Goal: Task Accomplishment & Management: Use online tool/utility

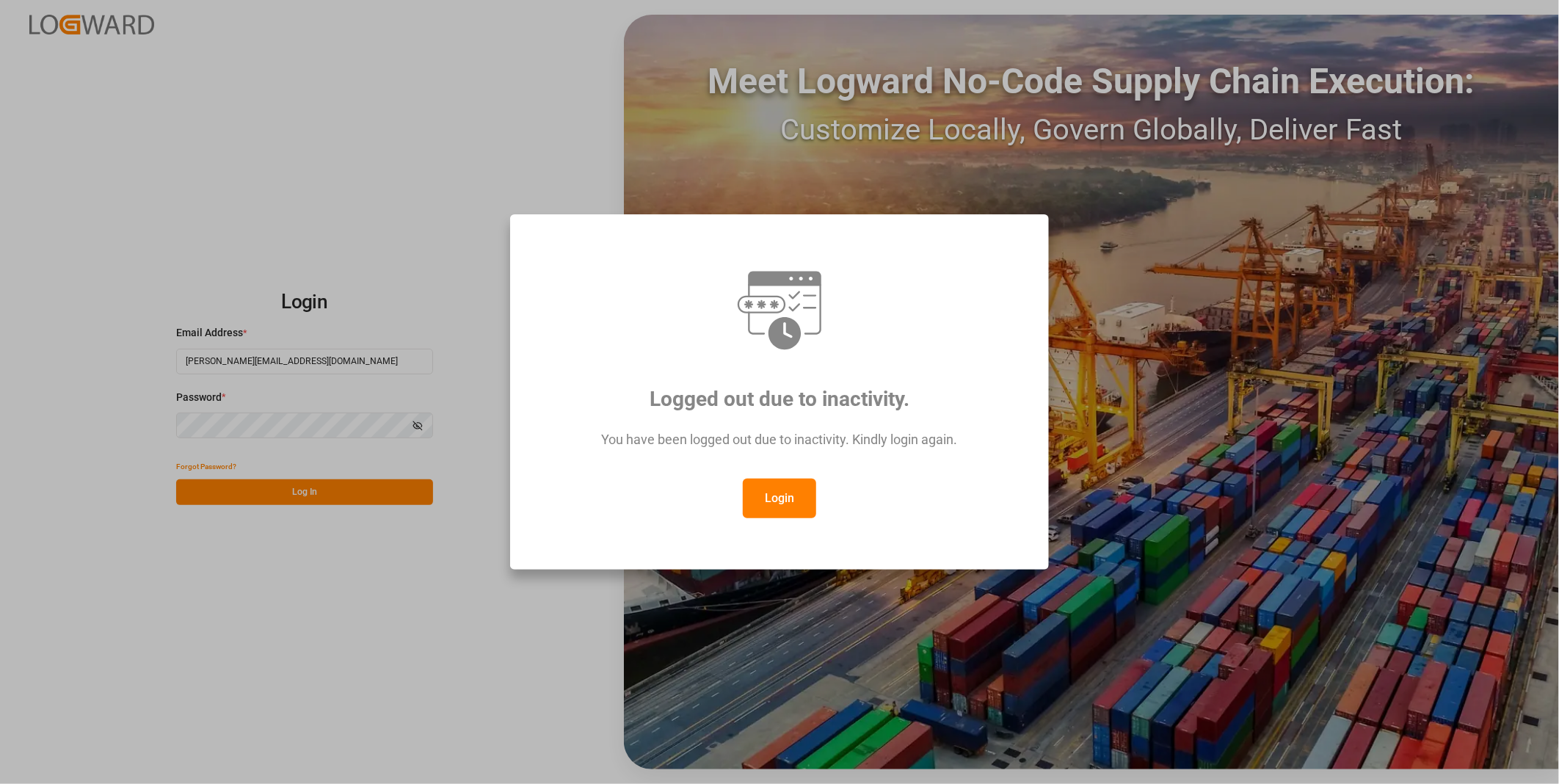
click at [778, 494] on button "Login" at bounding box center [779, 498] width 74 height 39
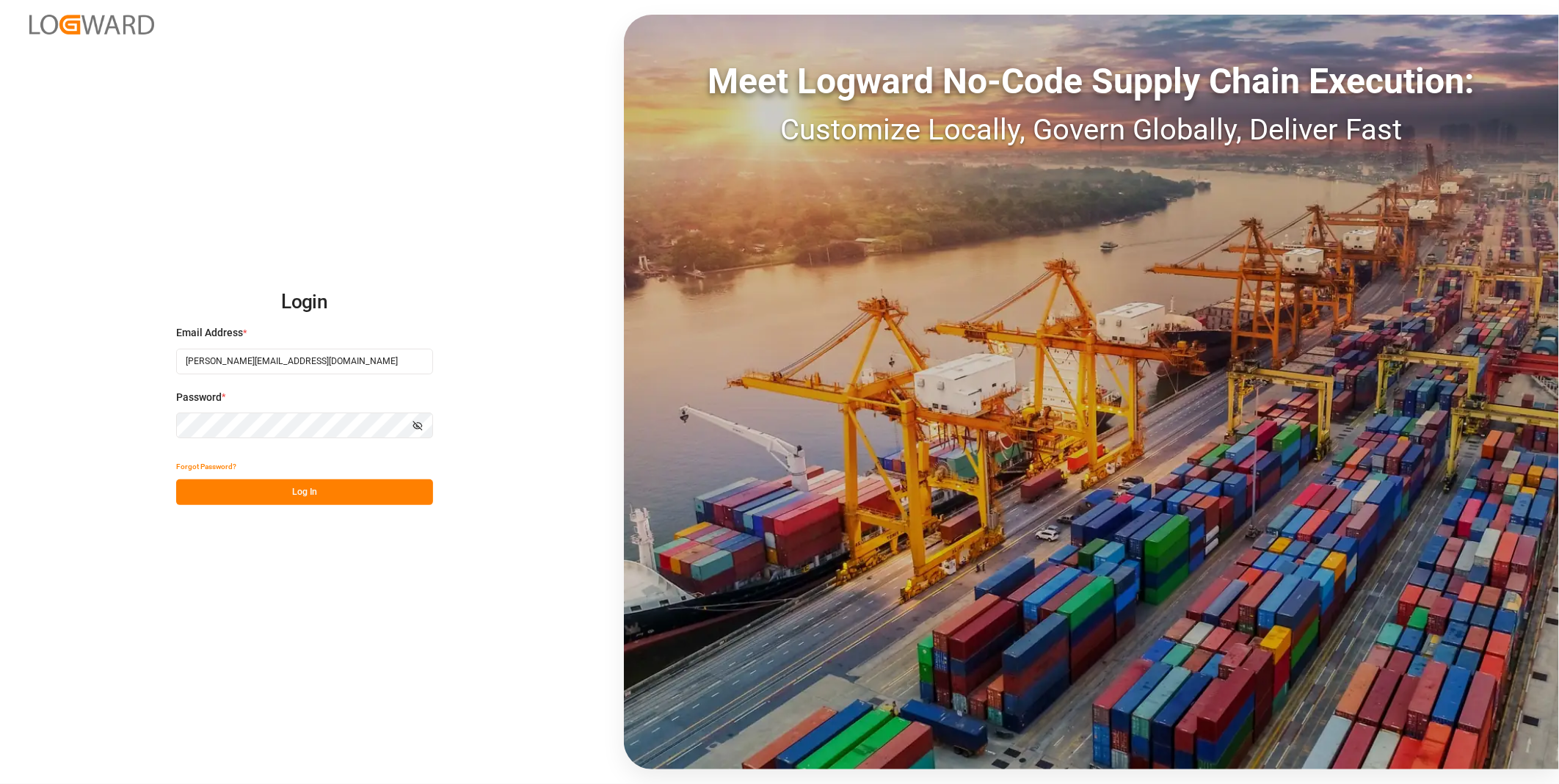
click at [373, 488] on button "Log In" at bounding box center [304, 492] width 257 height 26
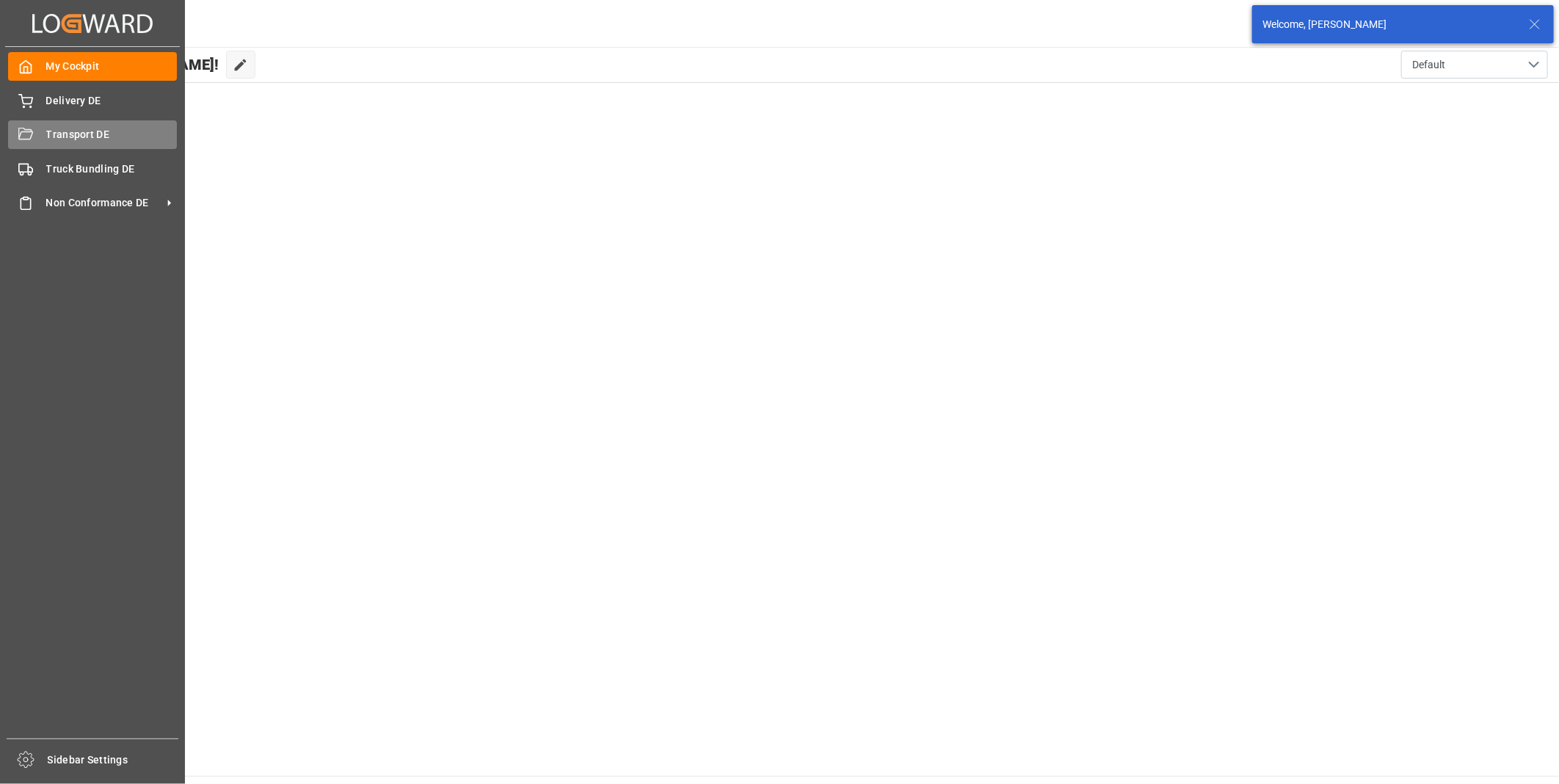
click at [28, 139] on icon at bounding box center [25, 135] width 14 height 14
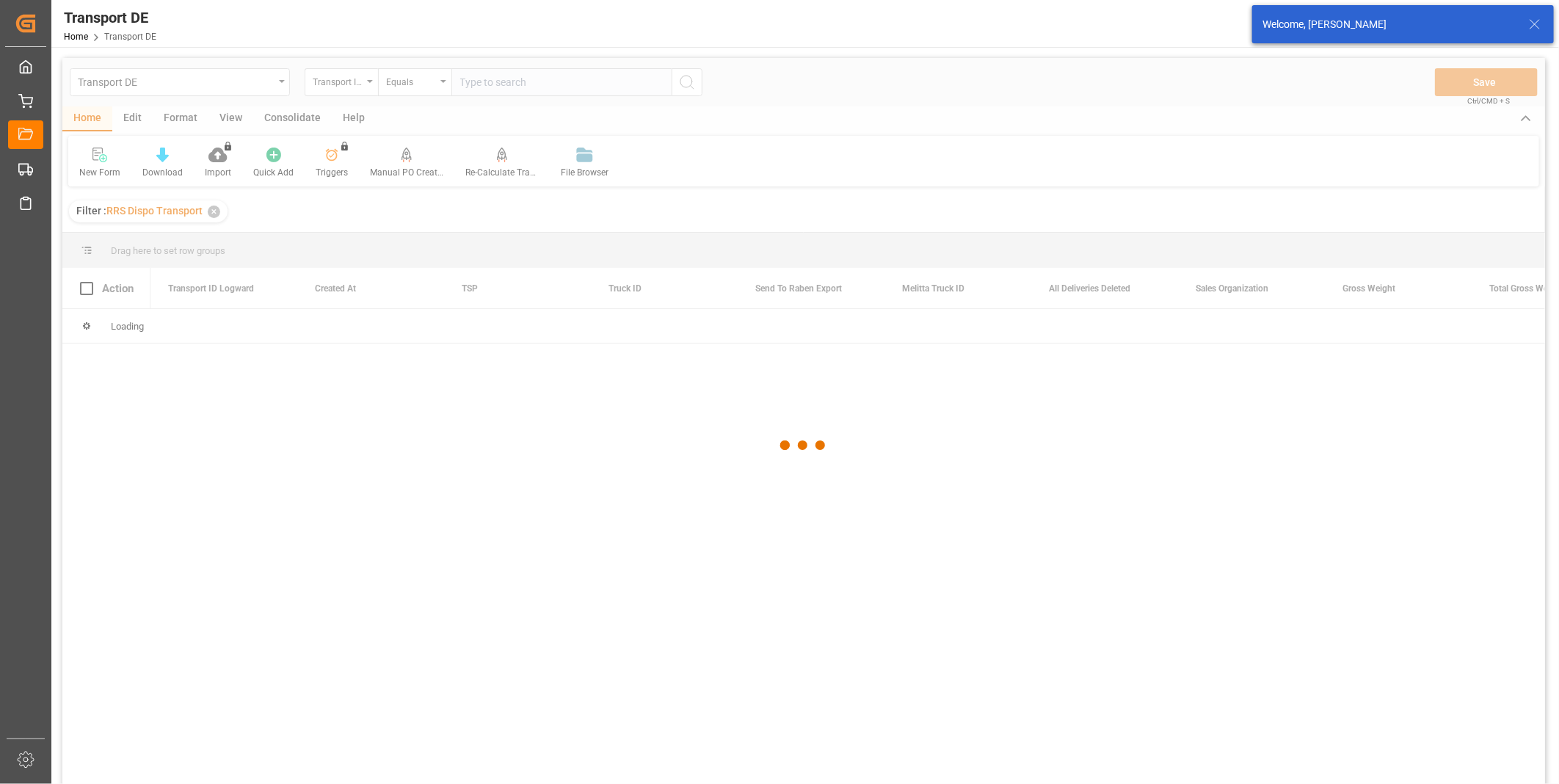
click at [268, 120] on div at bounding box center [803, 445] width 1483 height 774
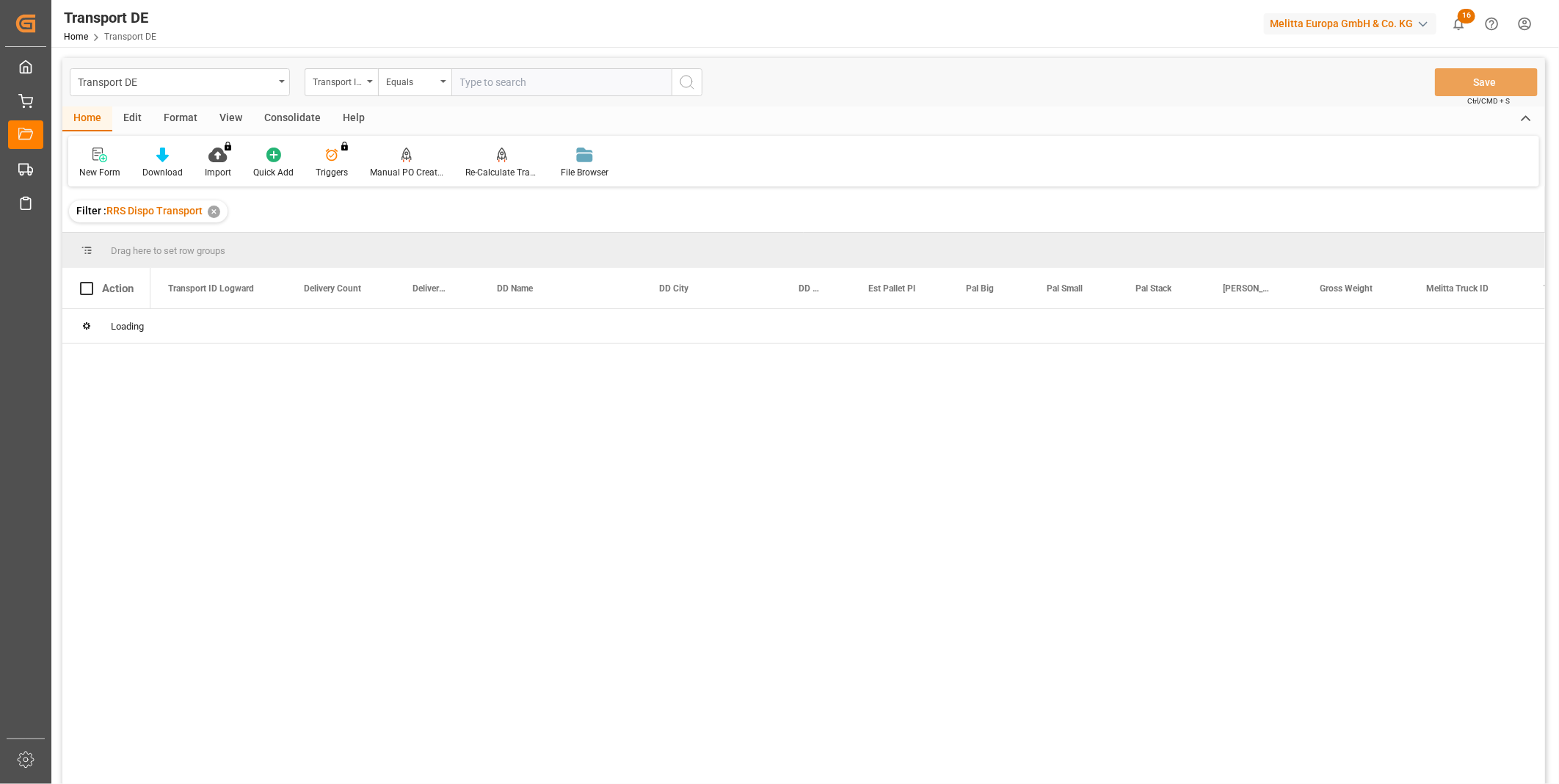
click at [294, 116] on div "Consolidate" at bounding box center [292, 118] width 78 height 25
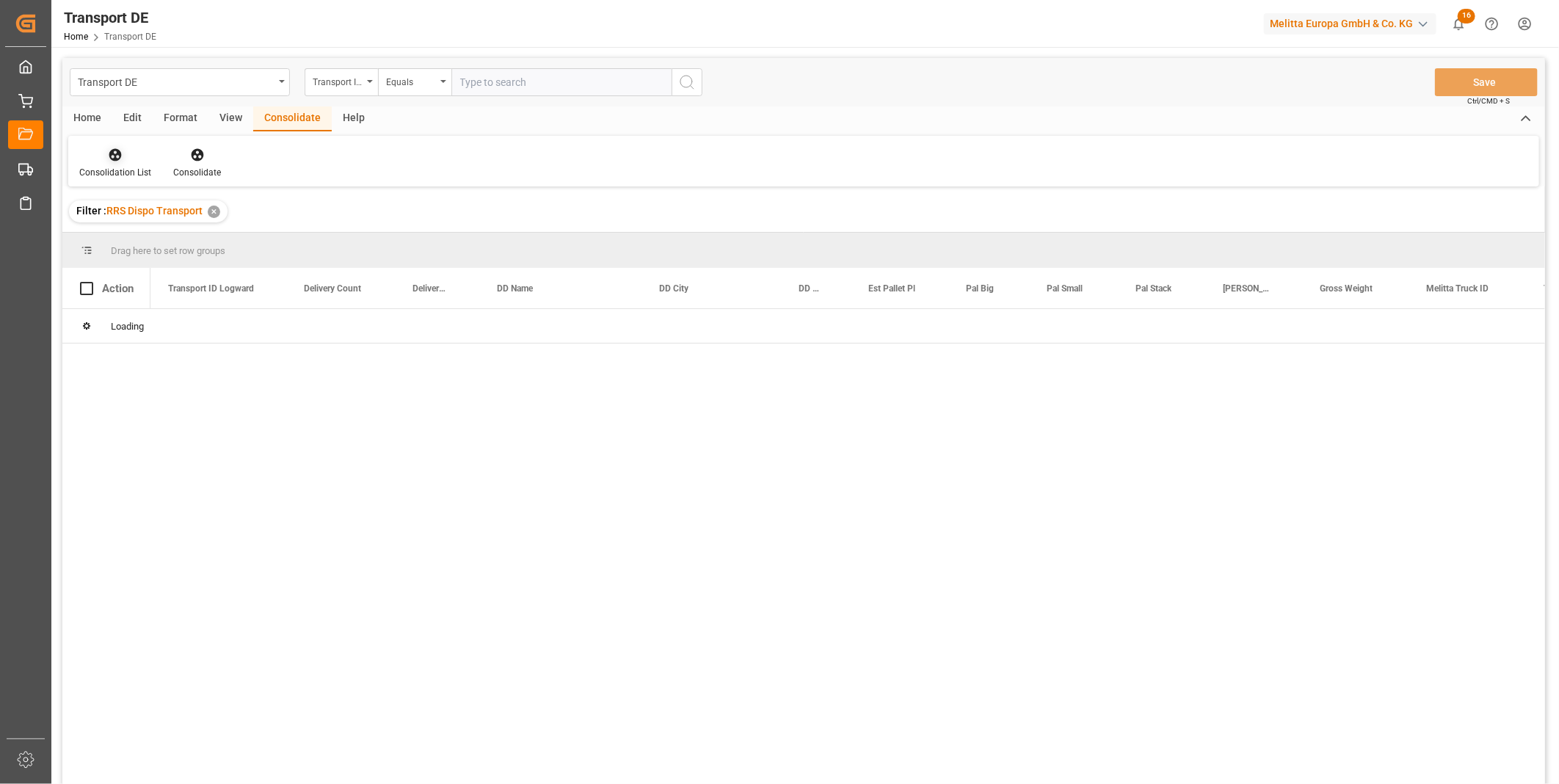
click at [108, 163] on div "Consolidation List" at bounding box center [115, 163] width 94 height 32
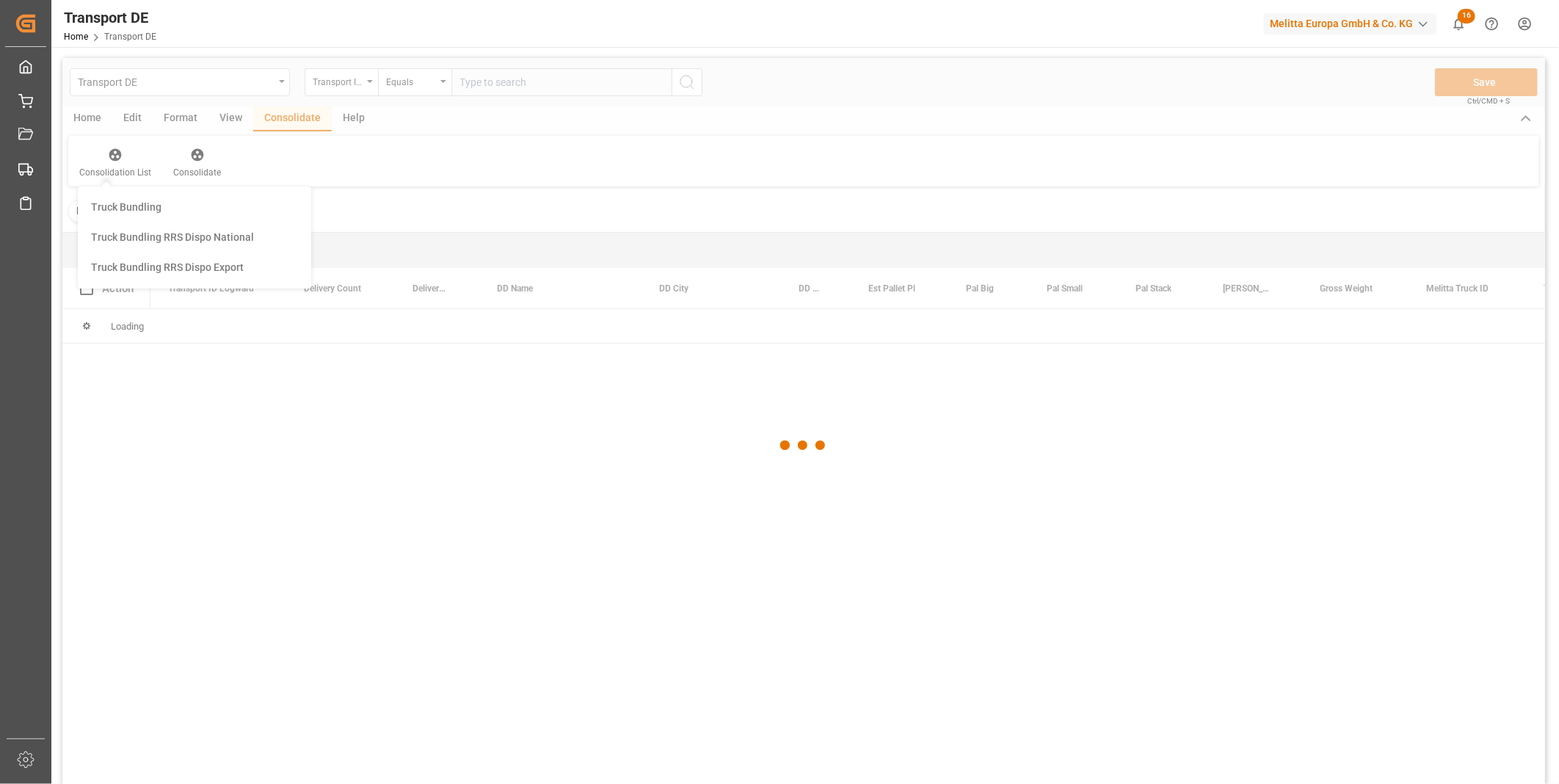
click at [169, 271] on div "Transport DE Transport ID Logward Equals Save Ctrl/CMD + S Home Edit Format Vie…" at bounding box center [803, 440] width 1483 height 765
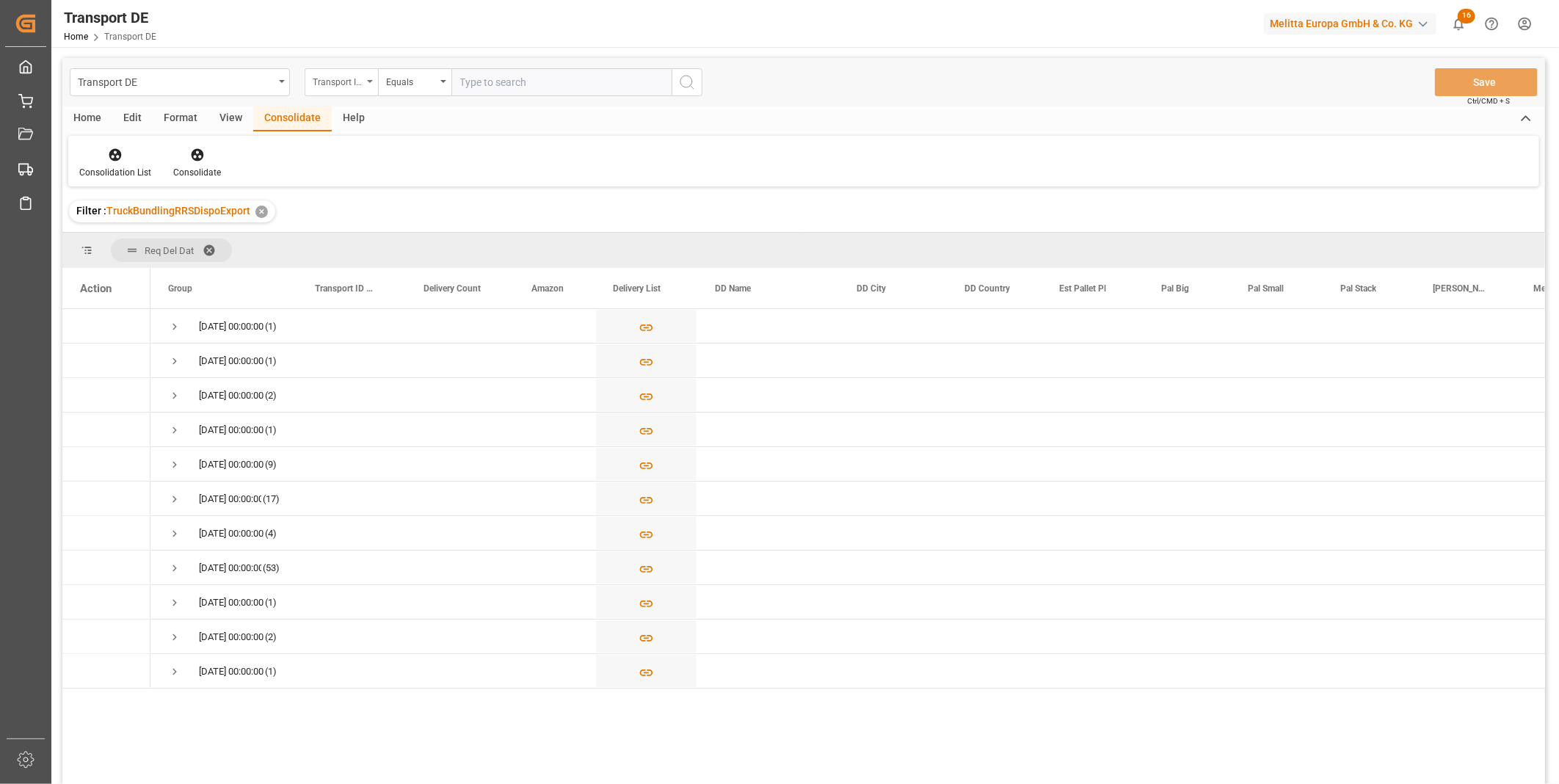
click at [339, 74] on div "Transport ID Logward" at bounding box center [337, 80] width 50 height 17
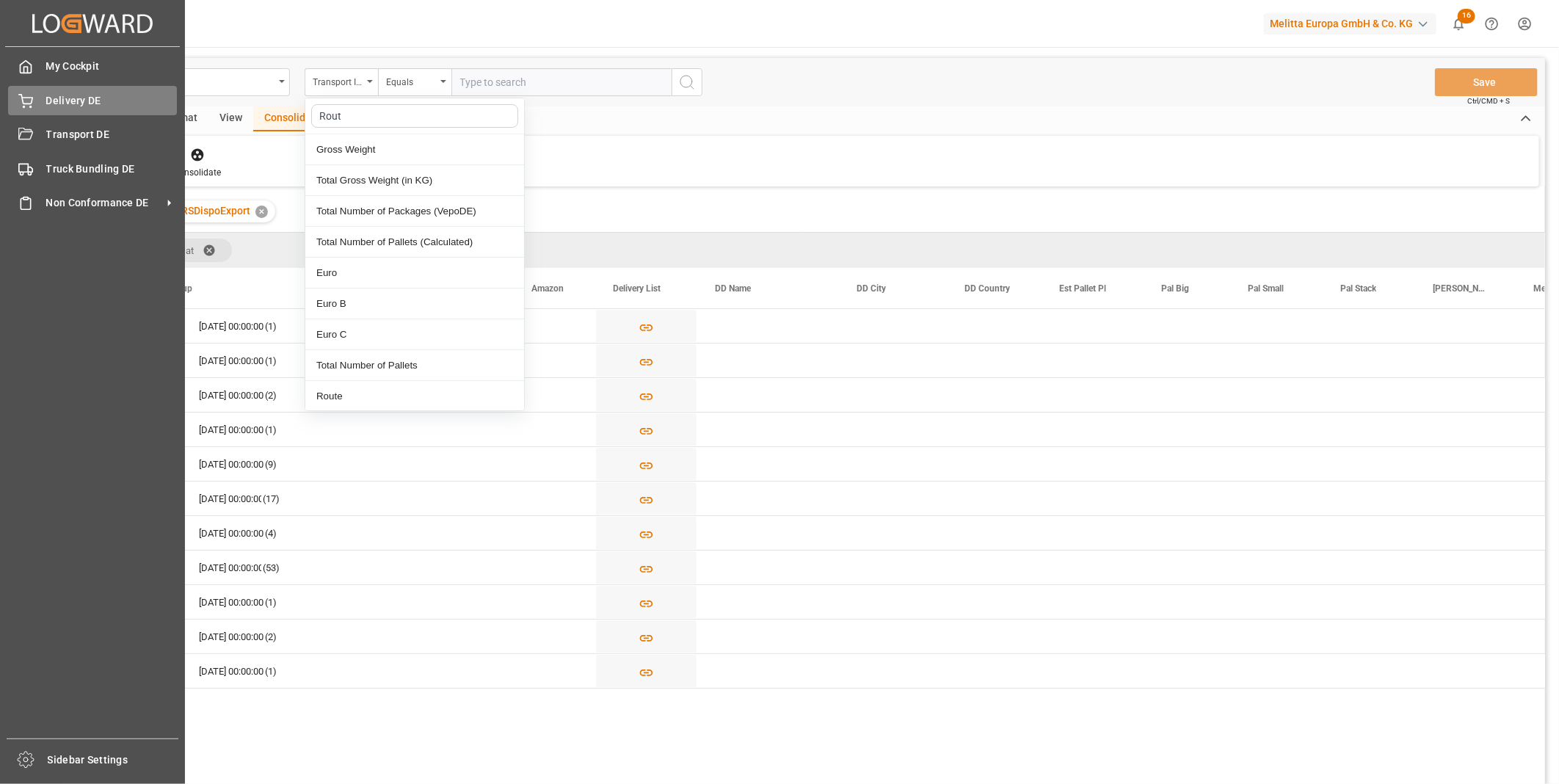
type input "Route"
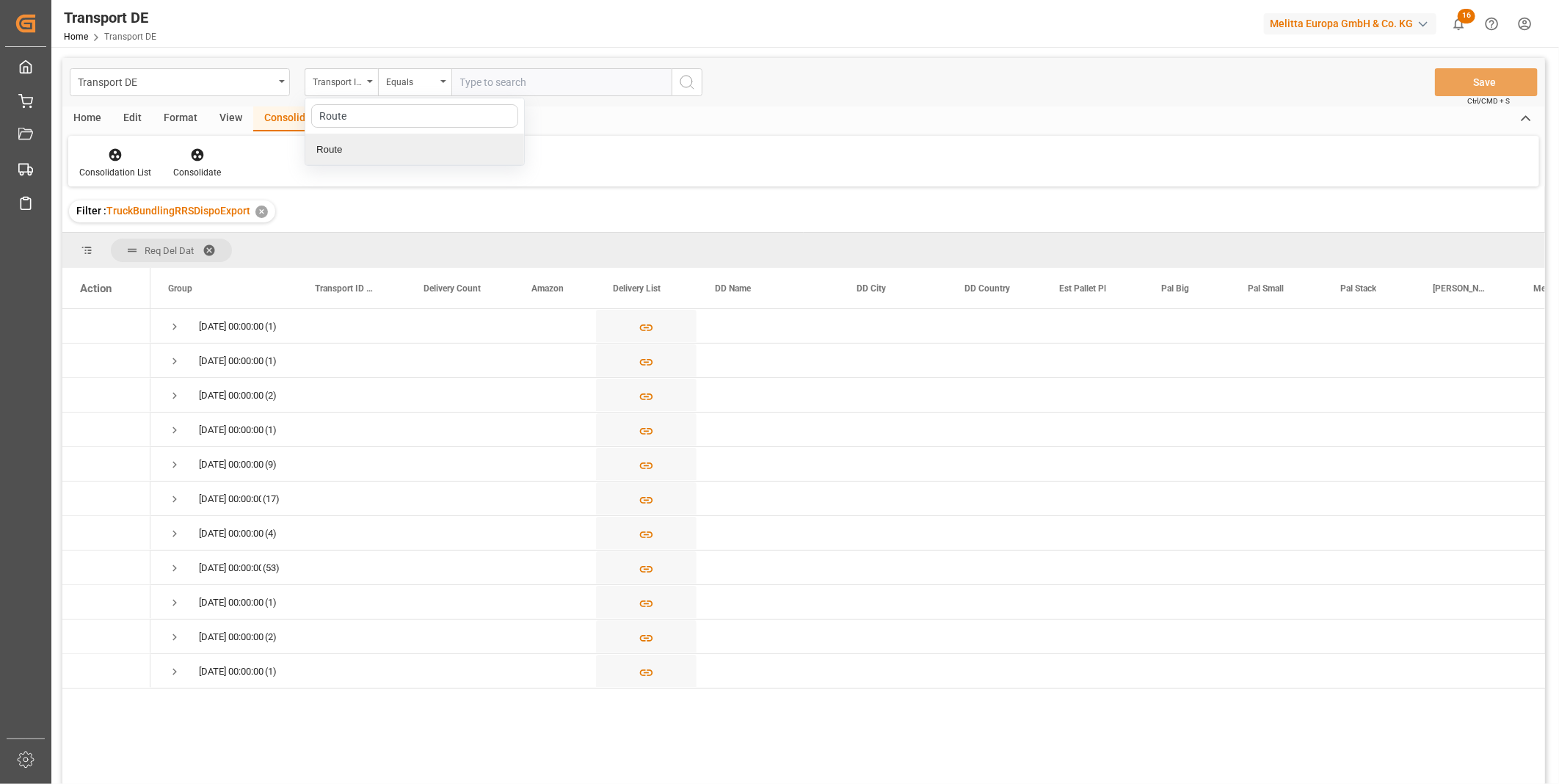
click at [378, 154] on div "Route" at bounding box center [415, 150] width 219 height 31
click at [420, 68] on div "Equals" at bounding box center [415, 81] width 74 height 28
click at [441, 239] on div "Starts with" at bounding box center [487, 242] width 219 height 31
type input "FR"
click at [678, 78] on icon "search button" at bounding box center [687, 82] width 17 height 17
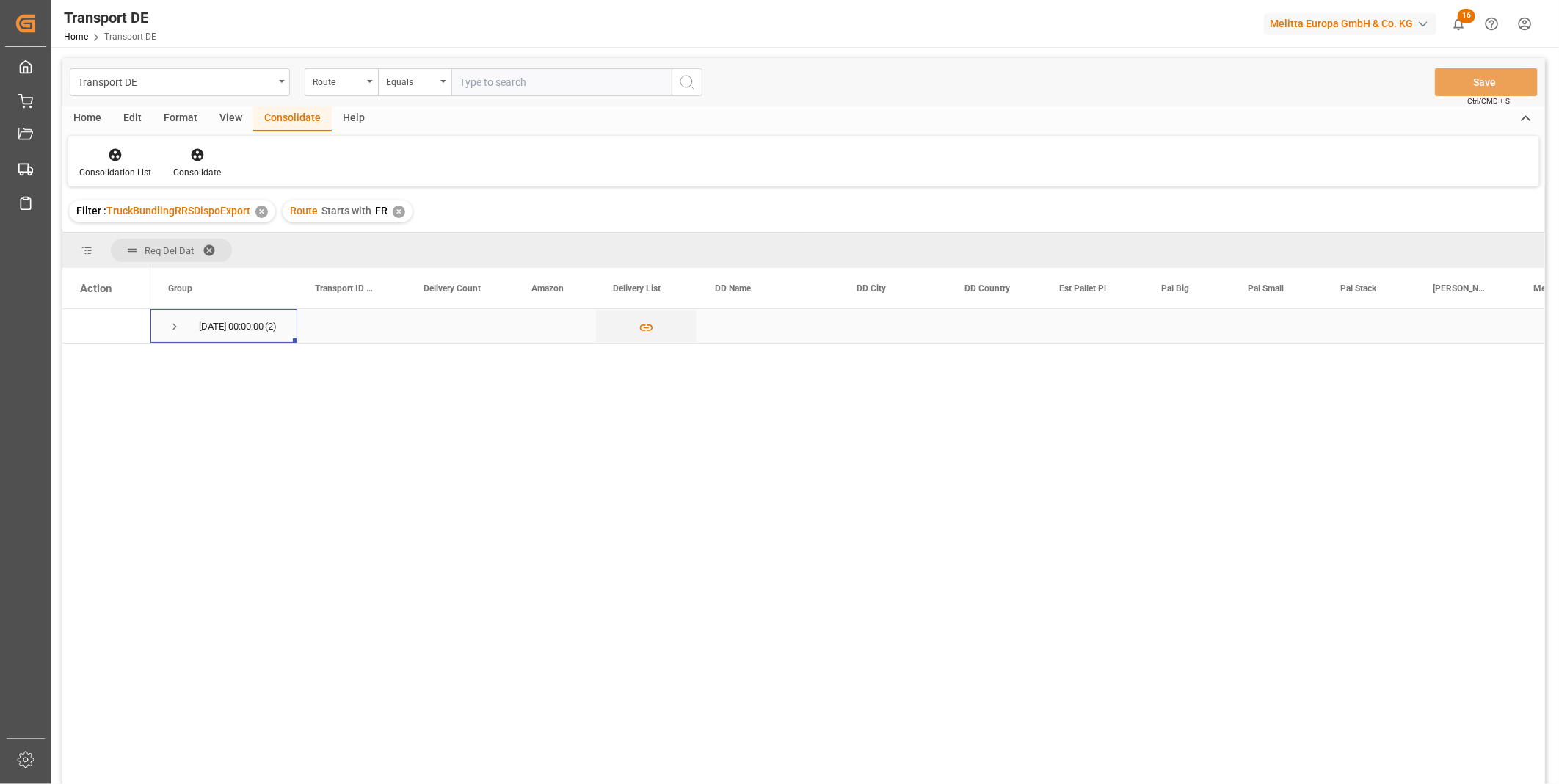
click at [160, 323] on div "25.09.2025 00:00:00 (2)" at bounding box center [224, 325] width 147 height 33
click at [170, 323] on span "Press SPACE to select this row." at bounding box center [175, 327] width 13 height 13
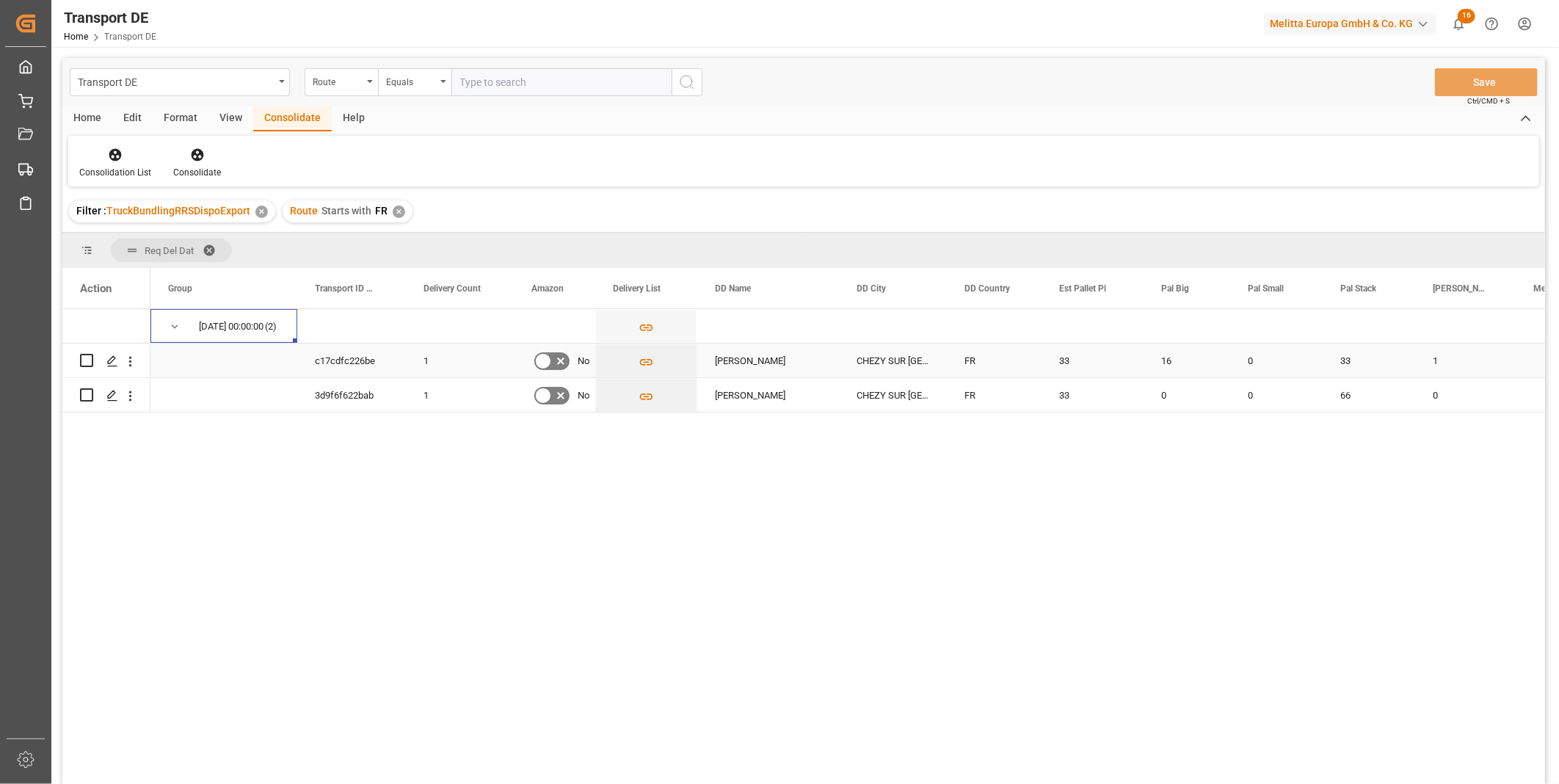
click at [86, 358] on input "Press Space to toggle row selection (unchecked)" at bounding box center [87, 360] width 13 height 13
checkbox input "true"
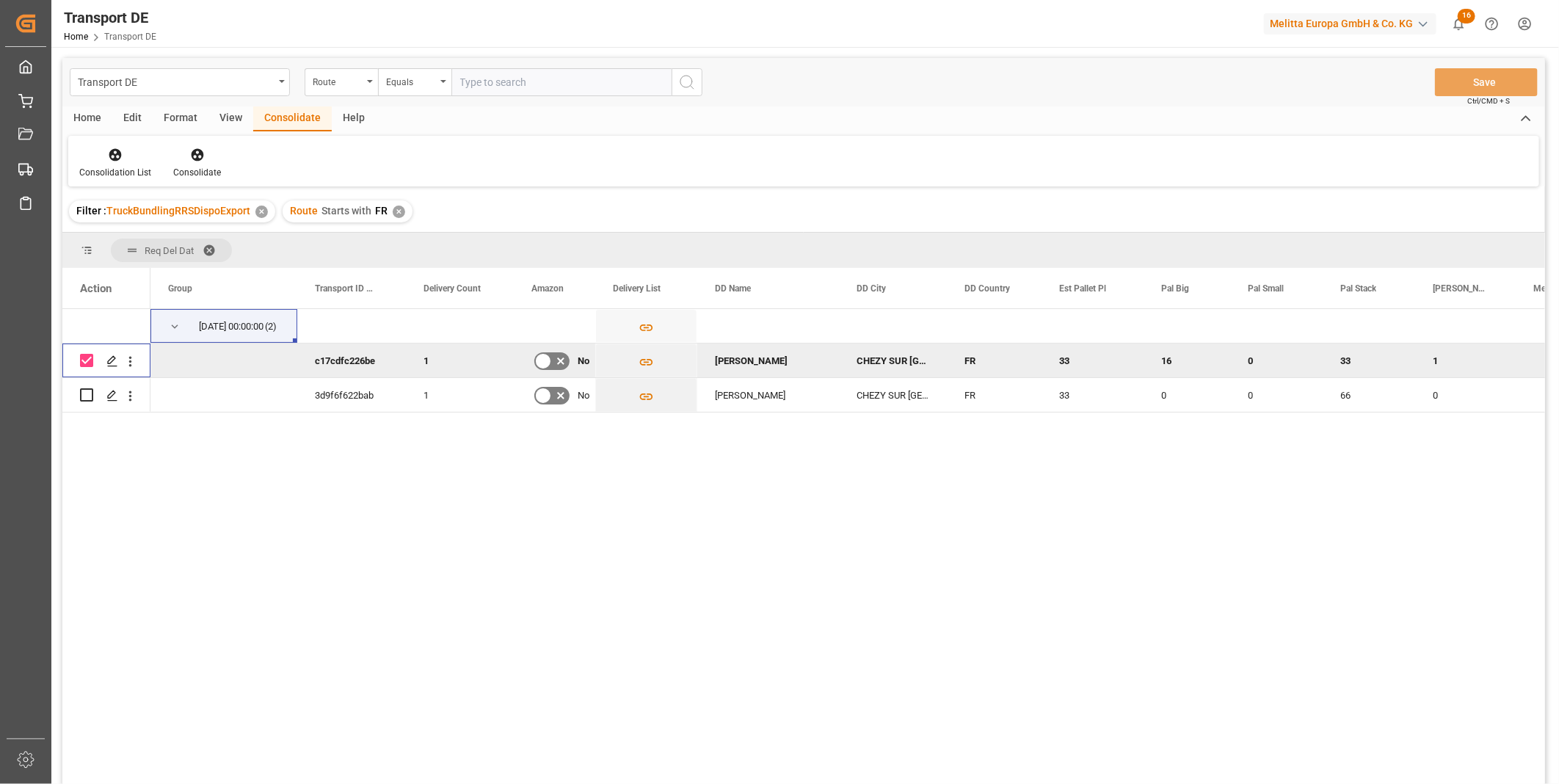
drag, startPoint x: 185, startPoint y: 154, endPoint x: 253, endPoint y: 169, distance: 69.6
click at [186, 154] on div at bounding box center [197, 155] width 48 height 15
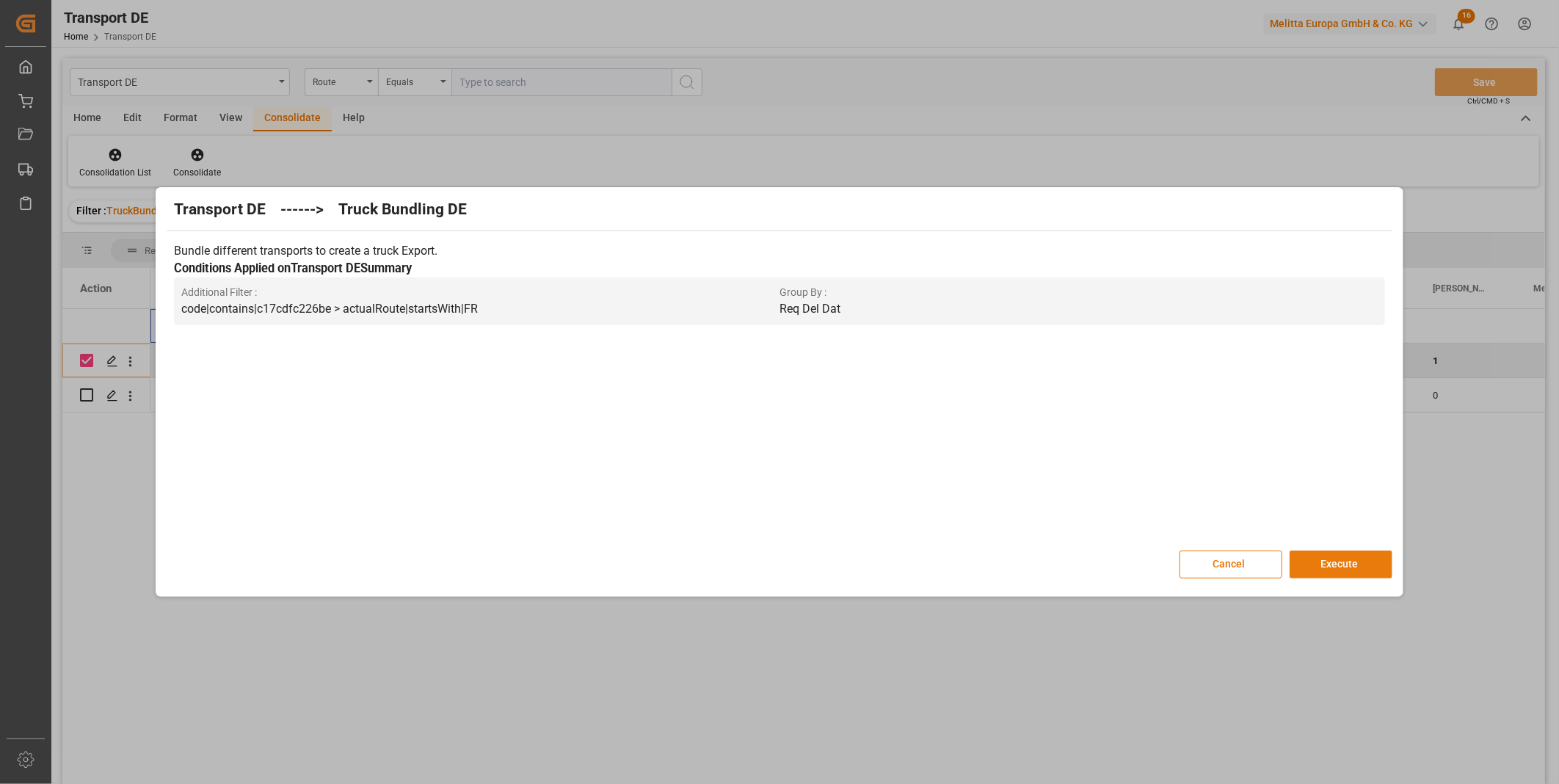
click at [1331, 556] on button "Execute" at bounding box center [1341, 563] width 103 height 28
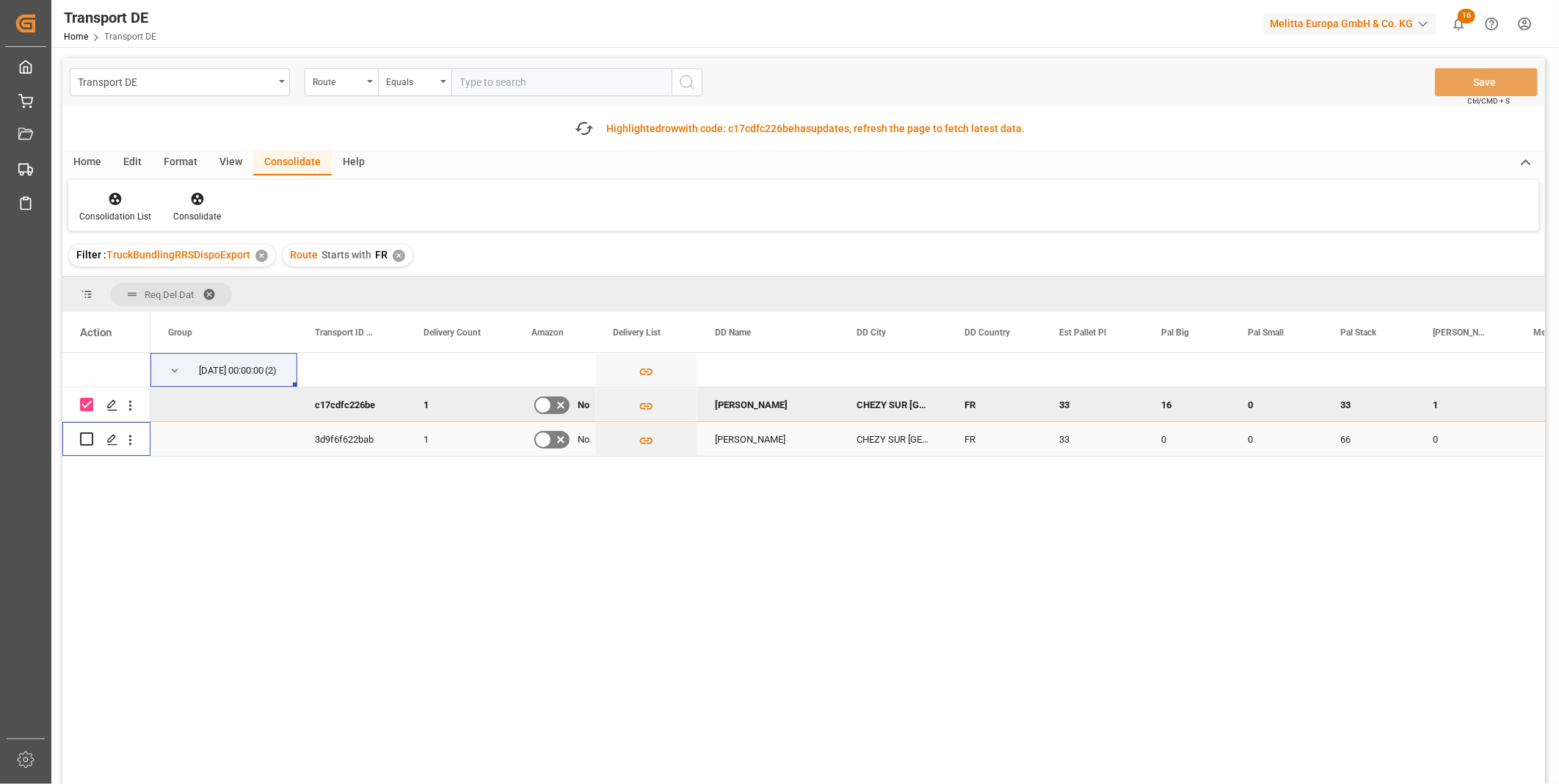
click at [81, 441] on input "Press Space to toggle row selection (unchecked)" at bounding box center [87, 439] width 13 height 13
checkbox input "true"
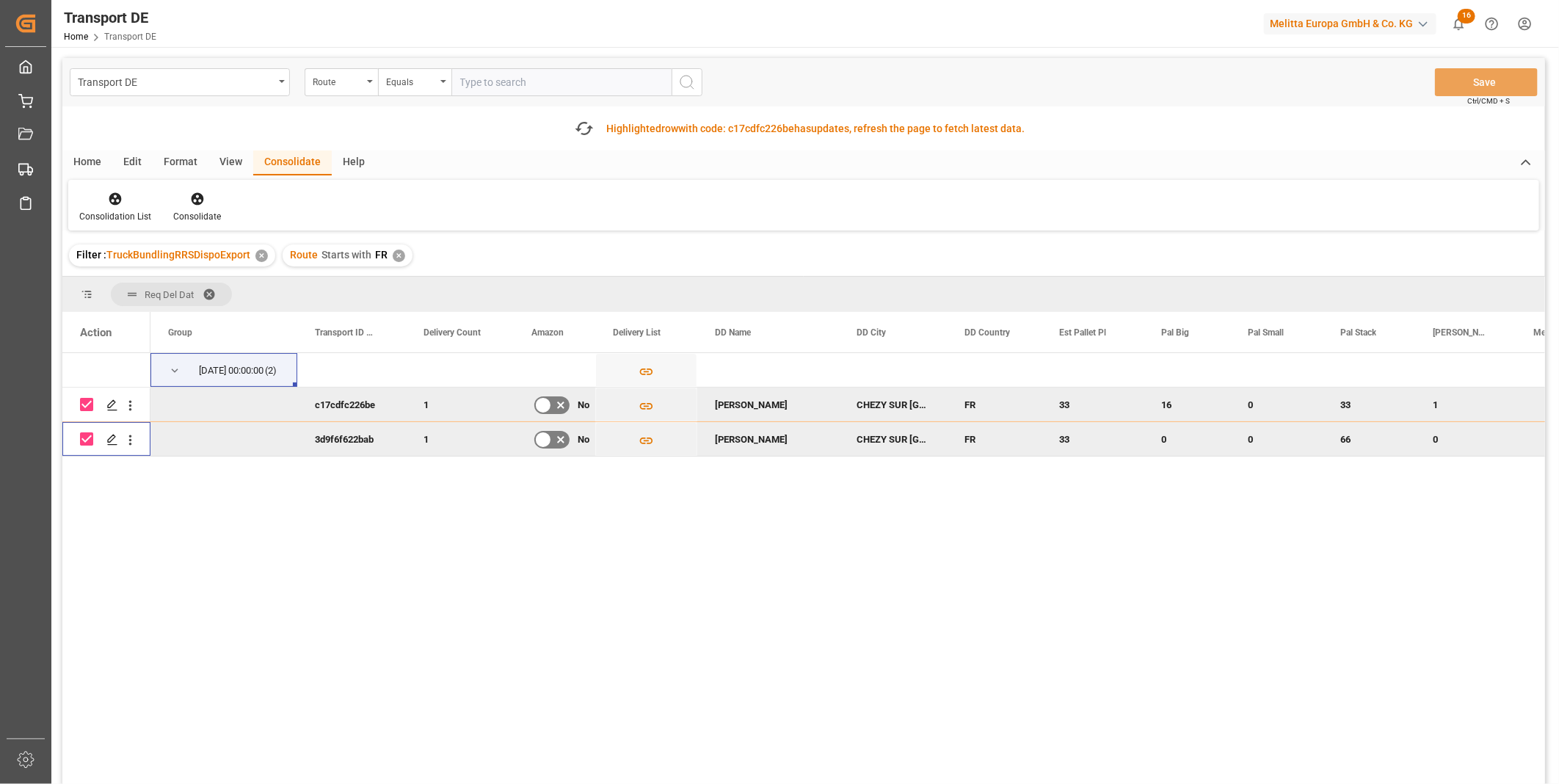
drag, startPoint x: 88, startPoint y: 407, endPoint x: 125, endPoint y: 380, distance: 45.8
click at [89, 407] on input "Press Space to toggle row selection (checked)" at bounding box center [87, 404] width 13 height 13
checkbox input "false"
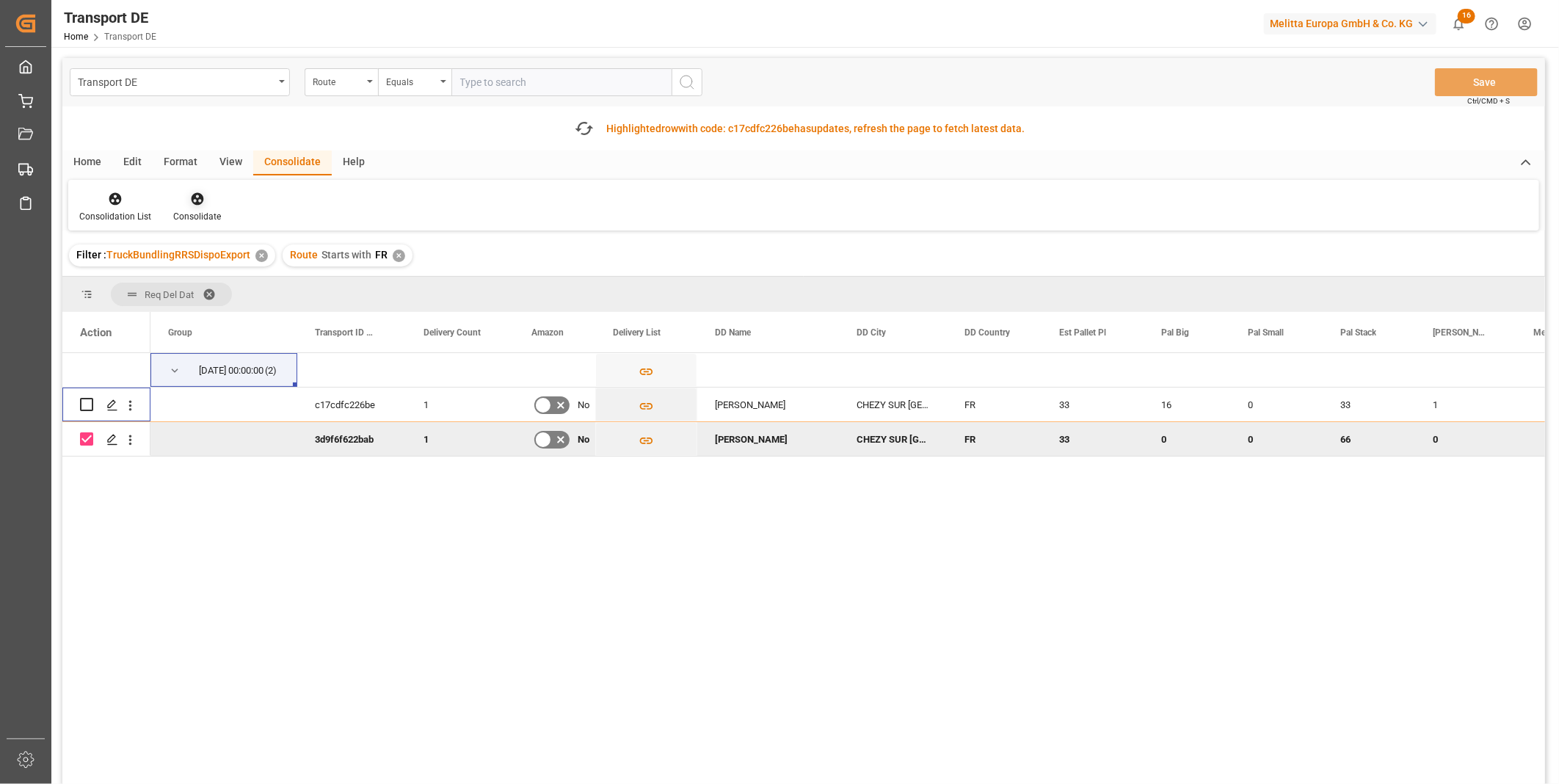
click at [188, 214] on div "Consolidate" at bounding box center [197, 217] width 48 height 13
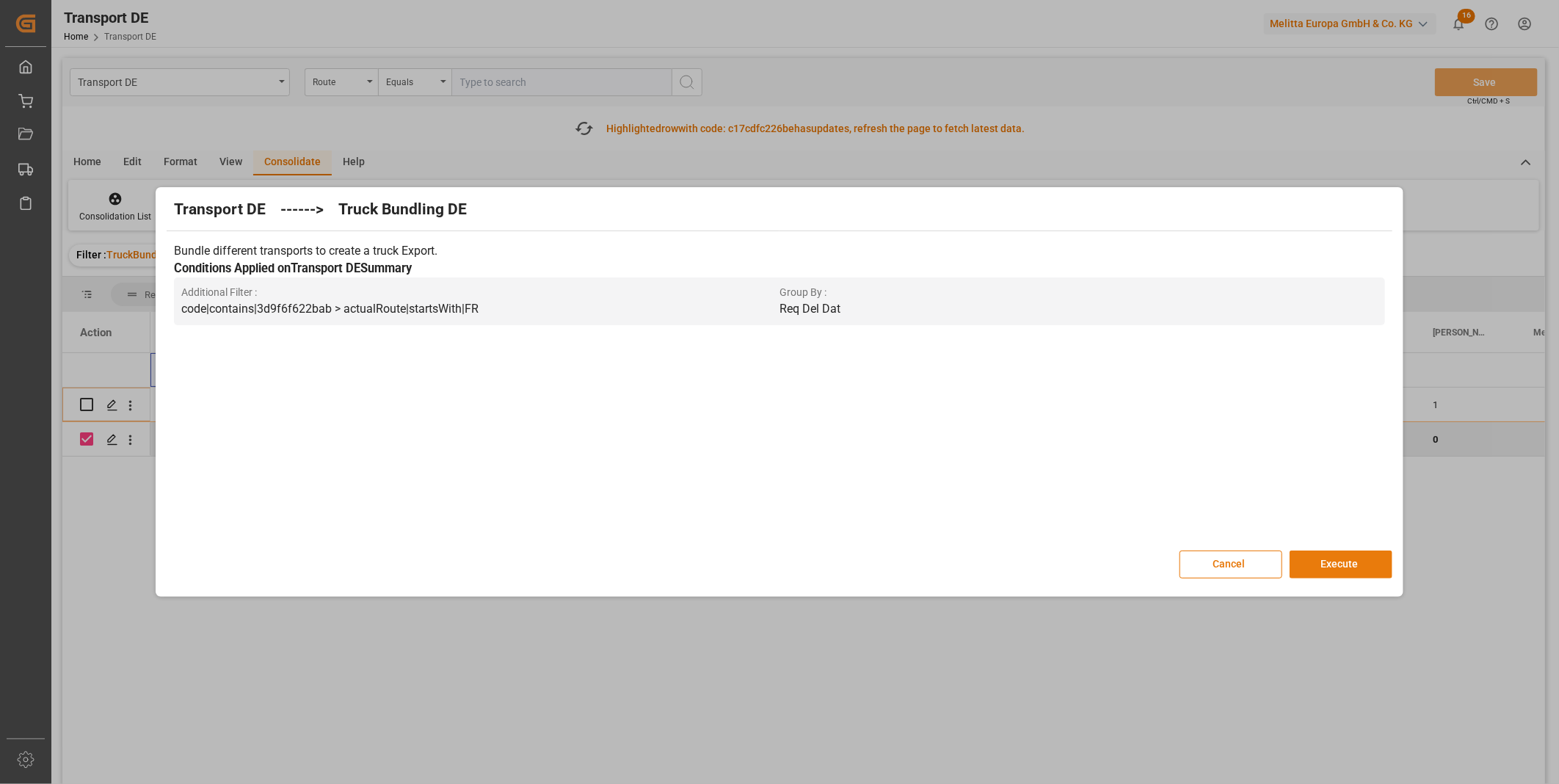
click at [1335, 570] on button "Execute" at bounding box center [1341, 563] width 103 height 28
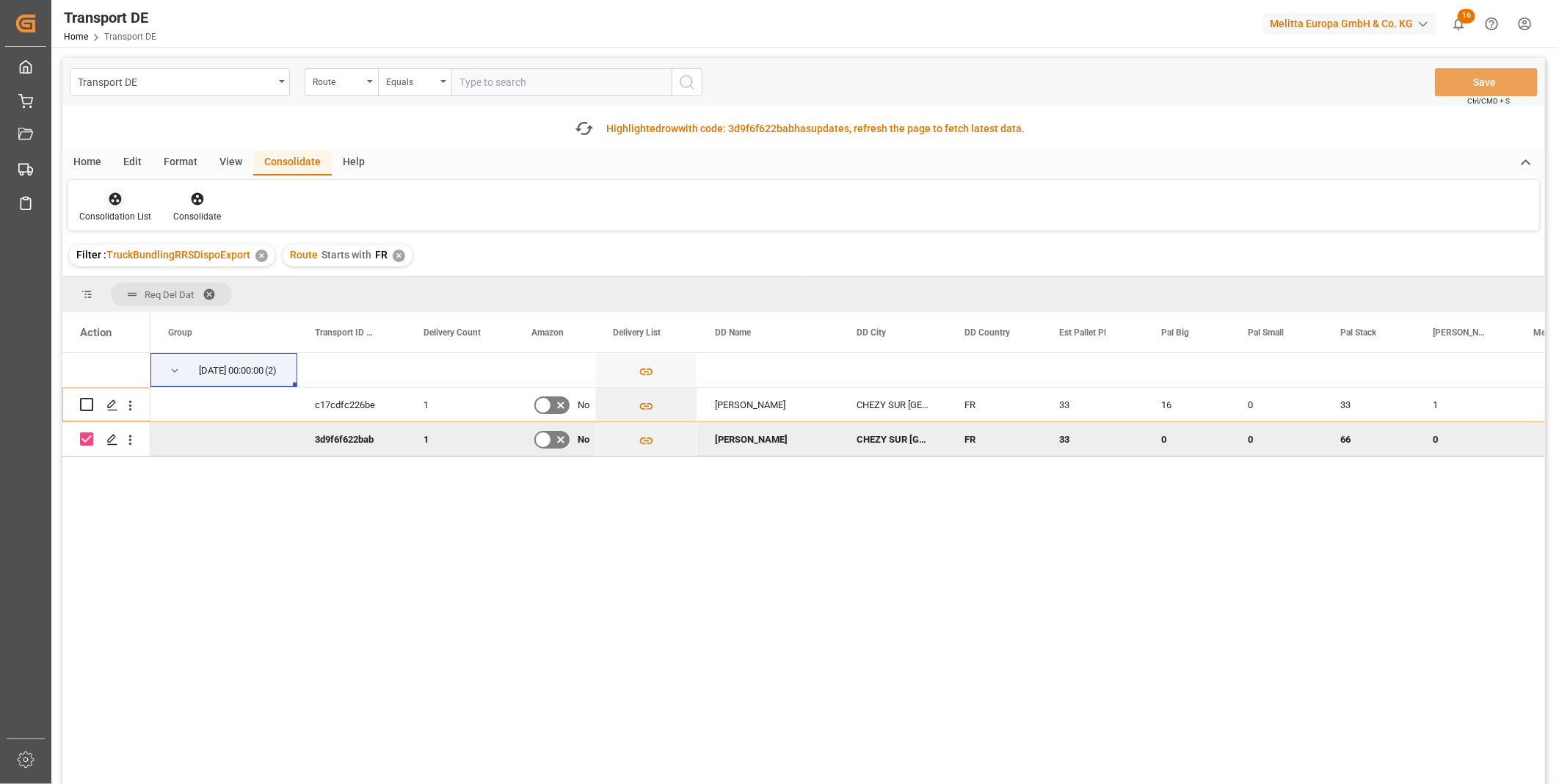
click at [128, 206] on div "Consolidation List" at bounding box center [115, 207] width 94 height 32
click at [187, 313] on div "Transport DE Route Equals Save Ctrl/CMD + S Fetch latest updates Highlighted ro…" at bounding box center [803, 462] width 1483 height 809
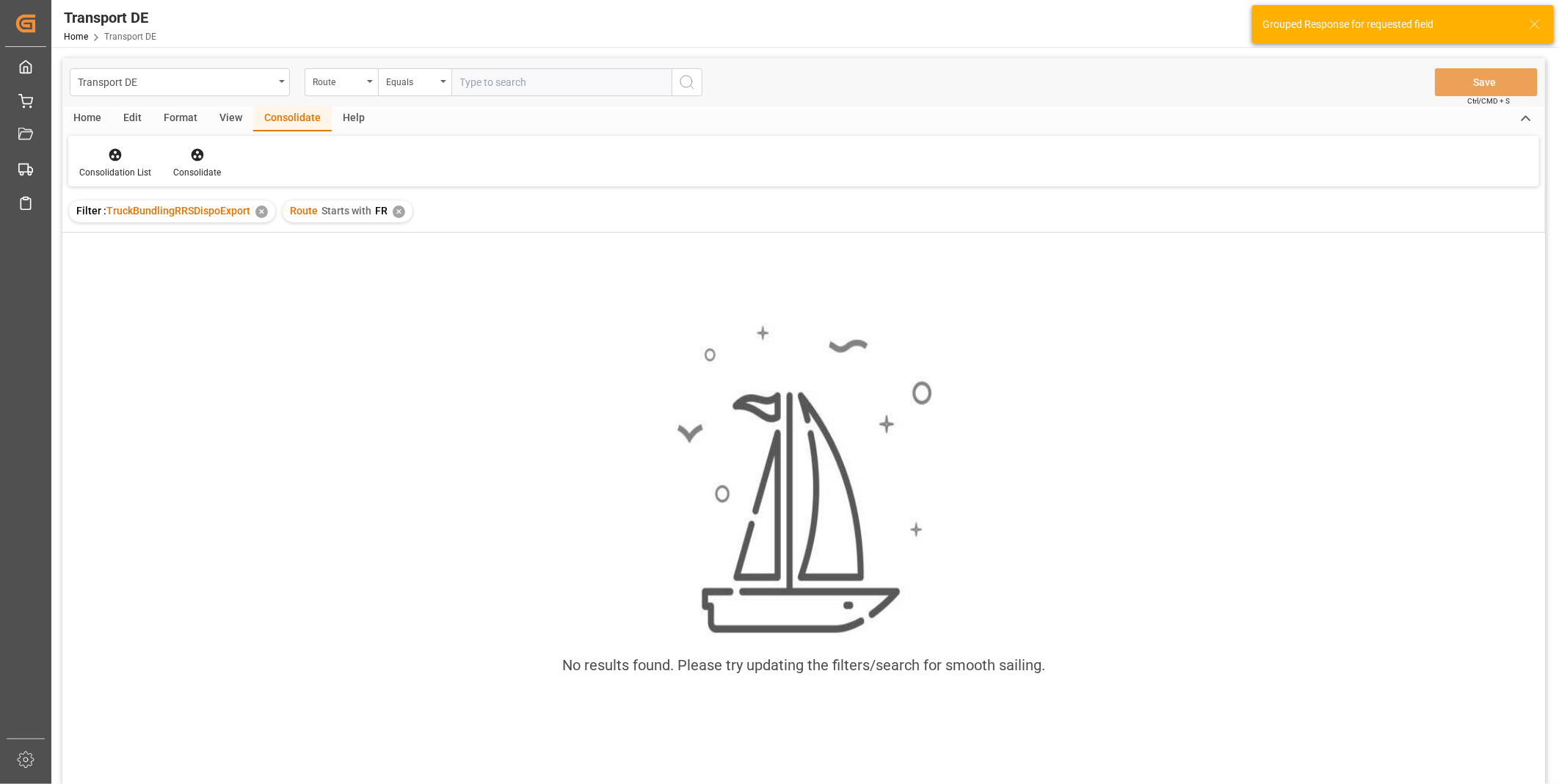
click at [395, 209] on div "✕" at bounding box center [398, 211] width 12 height 12
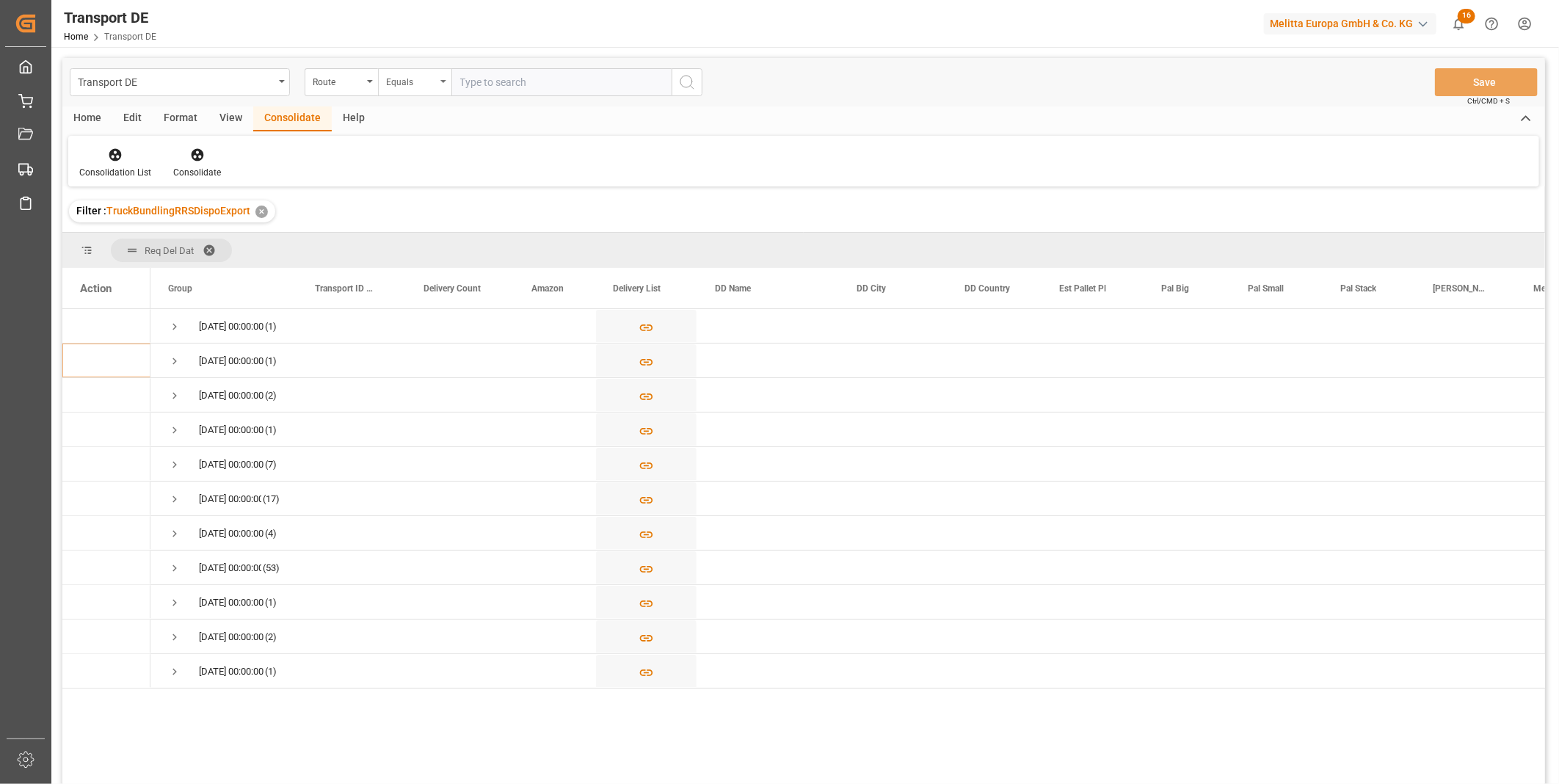
click at [409, 77] on div "Equals" at bounding box center [411, 80] width 50 height 17
drag, startPoint x: 458, startPoint y: 272, endPoint x: 458, endPoint y: 252, distance: 20.0
click at [458, 252] on div "Equals Fuzzy search Not equal Starts with Ends with Case insensitive equals Not…" at bounding box center [488, 239] width 220 height 284
click at [458, 251] on div "Starts with" at bounding box center [487, 242] width 219 height 31
type input "AT"
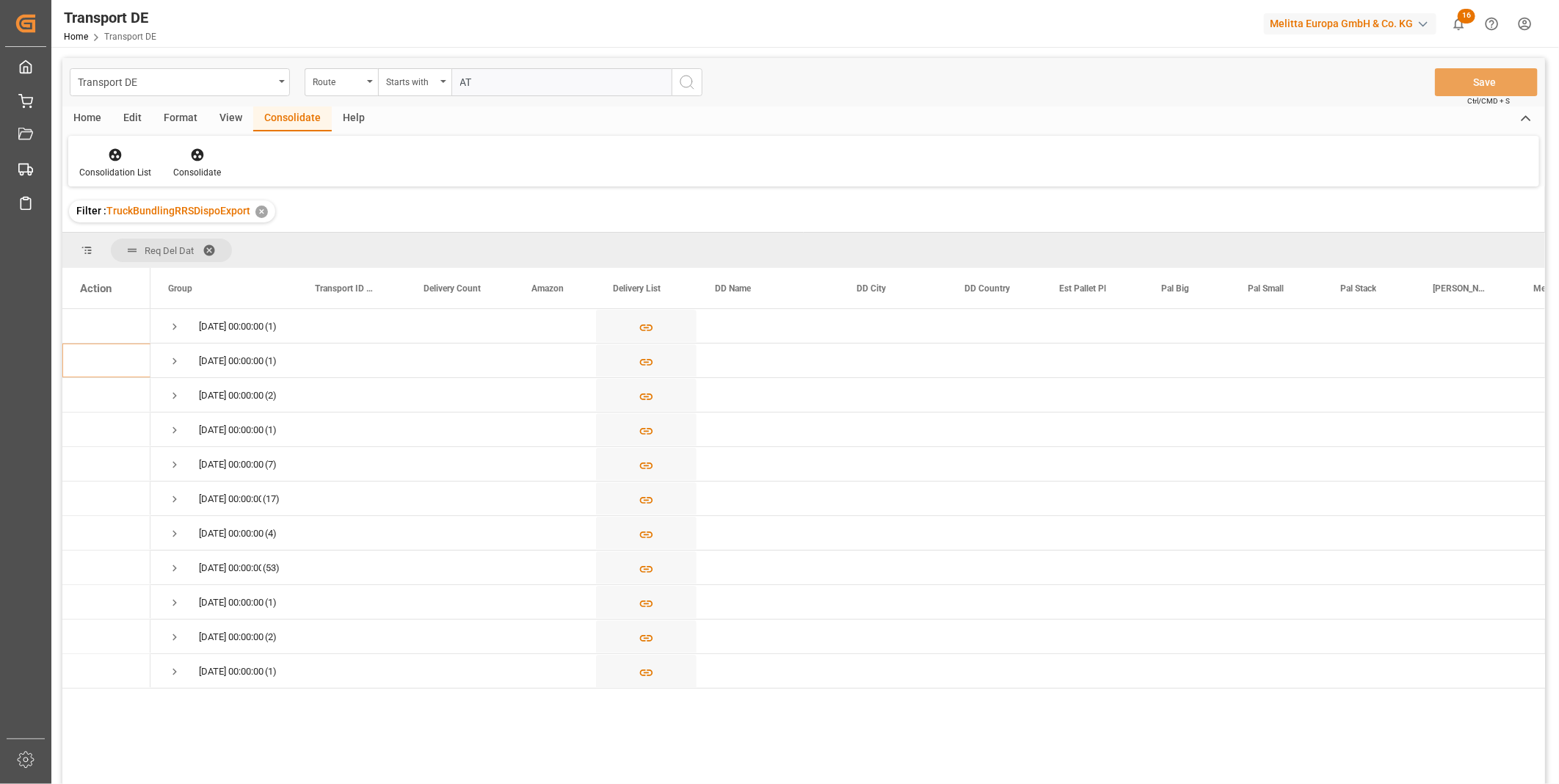
click at [673, 90] on button "search button" at bounding box center [687, 81] width 31 height 28
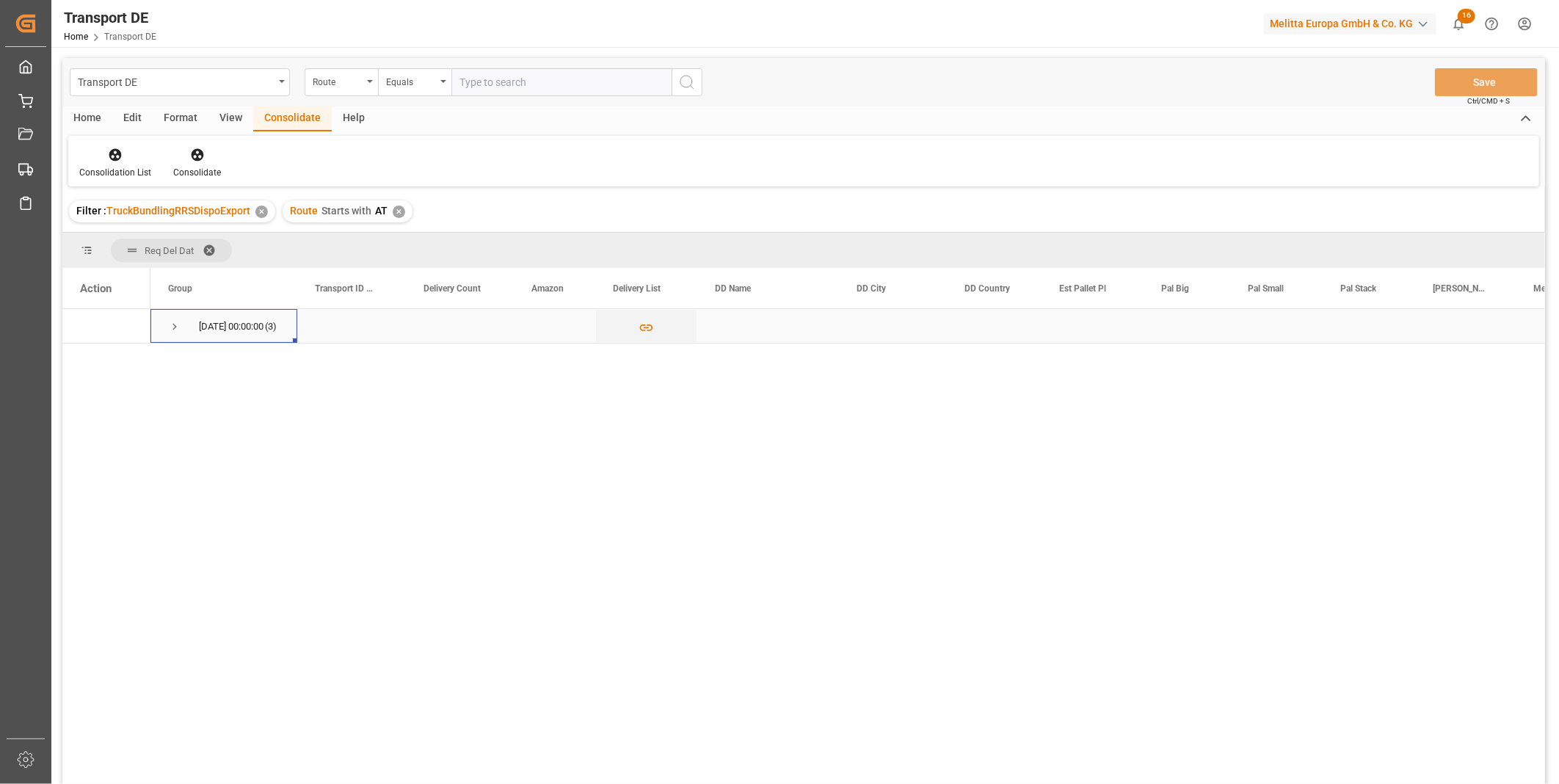
click at [183, 318] on span "25.09.2025 00:00:00 (3)" at bounding box center [224, 326] width 112 height 32
click at [172, 330] on span "Press SPACE to select this row." at bounding box center [175, 327] width 13 height 13
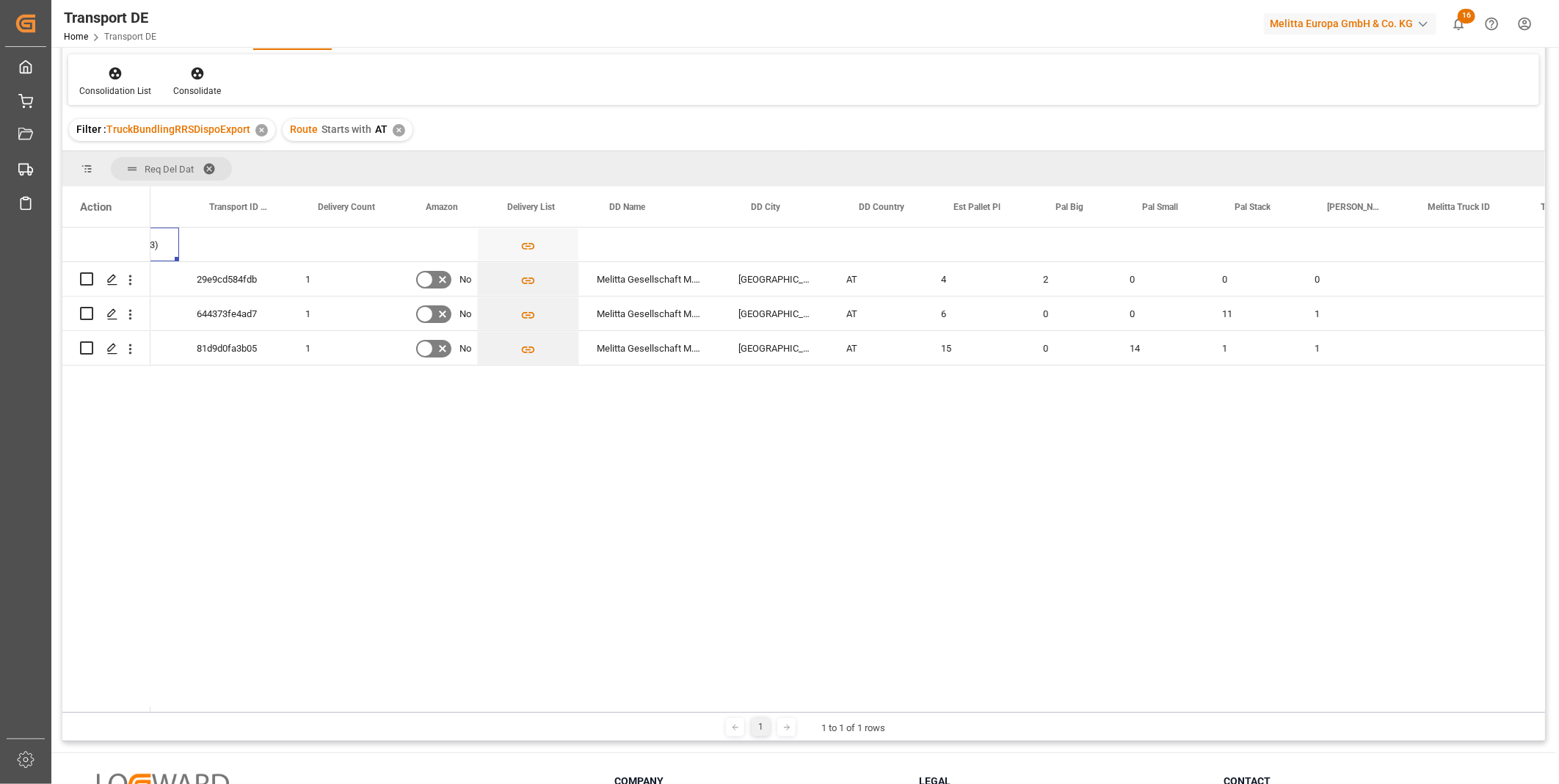
scroll to position [0, 101]
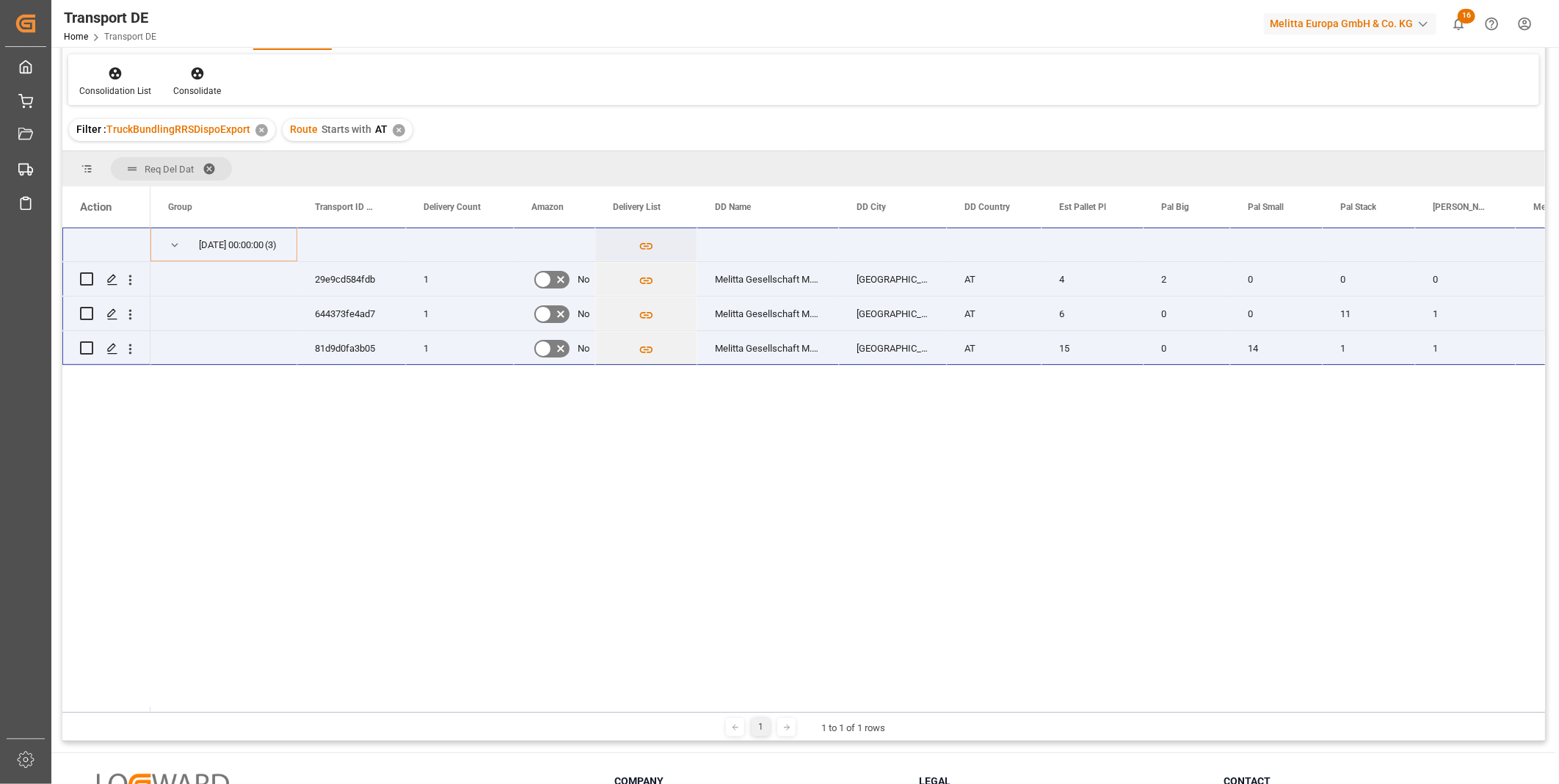
click at [454, 398] on div "25.09.2025 00:00:00 (3) 29e9cd584fdb 1 No Melitta Gesellschaft M.B.H. Salzburg …" at bounding box center [847, 469] width 1395 height 484
click at [441, 452] on div "25.09.2025 00:00:00 (3) 29e9cd584fdb 1 No Melitta Gesellschaft M.B.H. Salzburg …" at bounding box center [847, 469] width 1395 height 484
click at [538, 113] on div "Filter : TruckBundlingRRSDispoExport ✕ Route Starts with AT ✕" at bounding box center [803, 129] width 1483 height 41
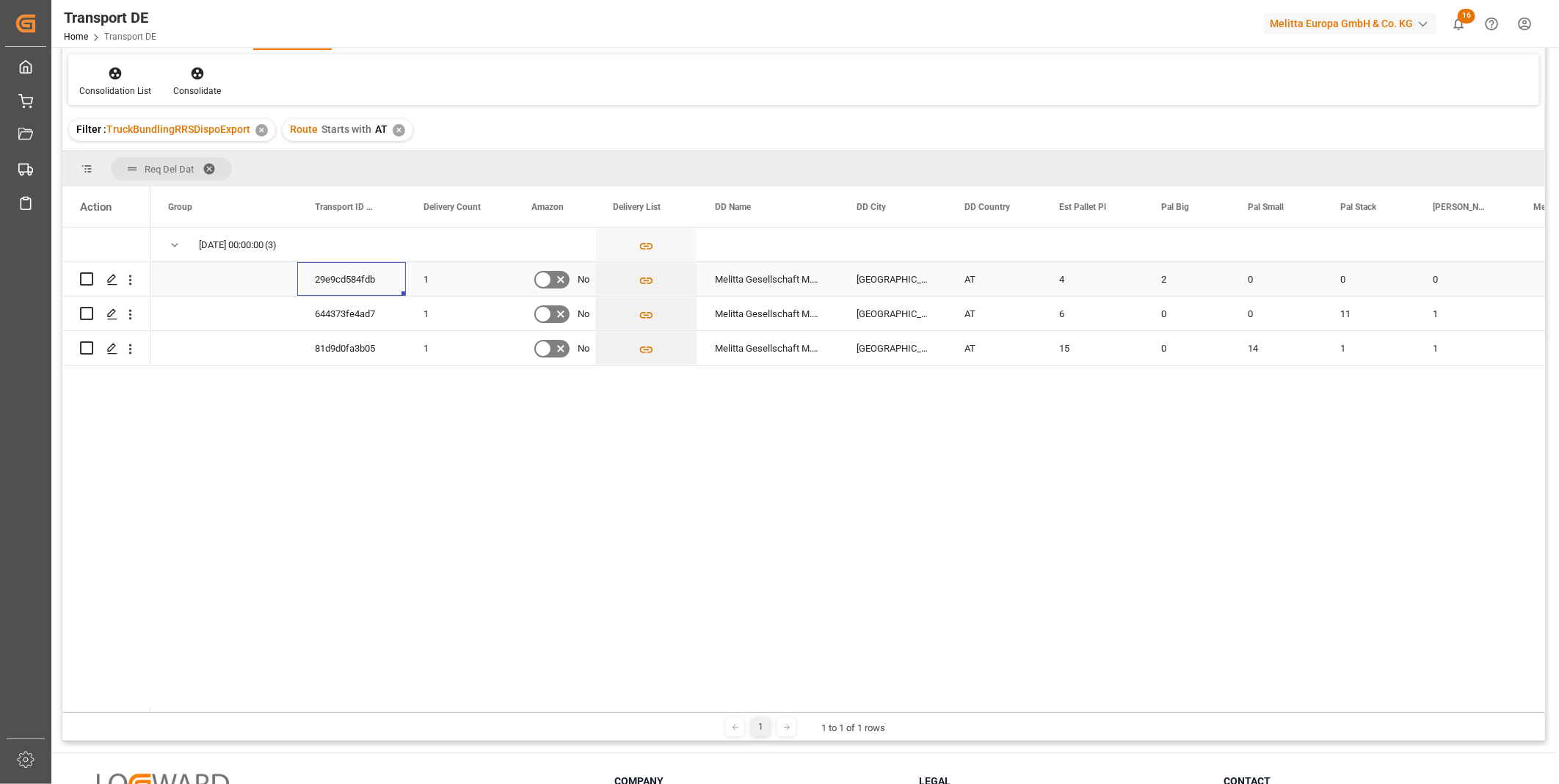
click at [391, 292] on div "29e9cd584fdb" at bounding box center [352, 278] width 109 height 33
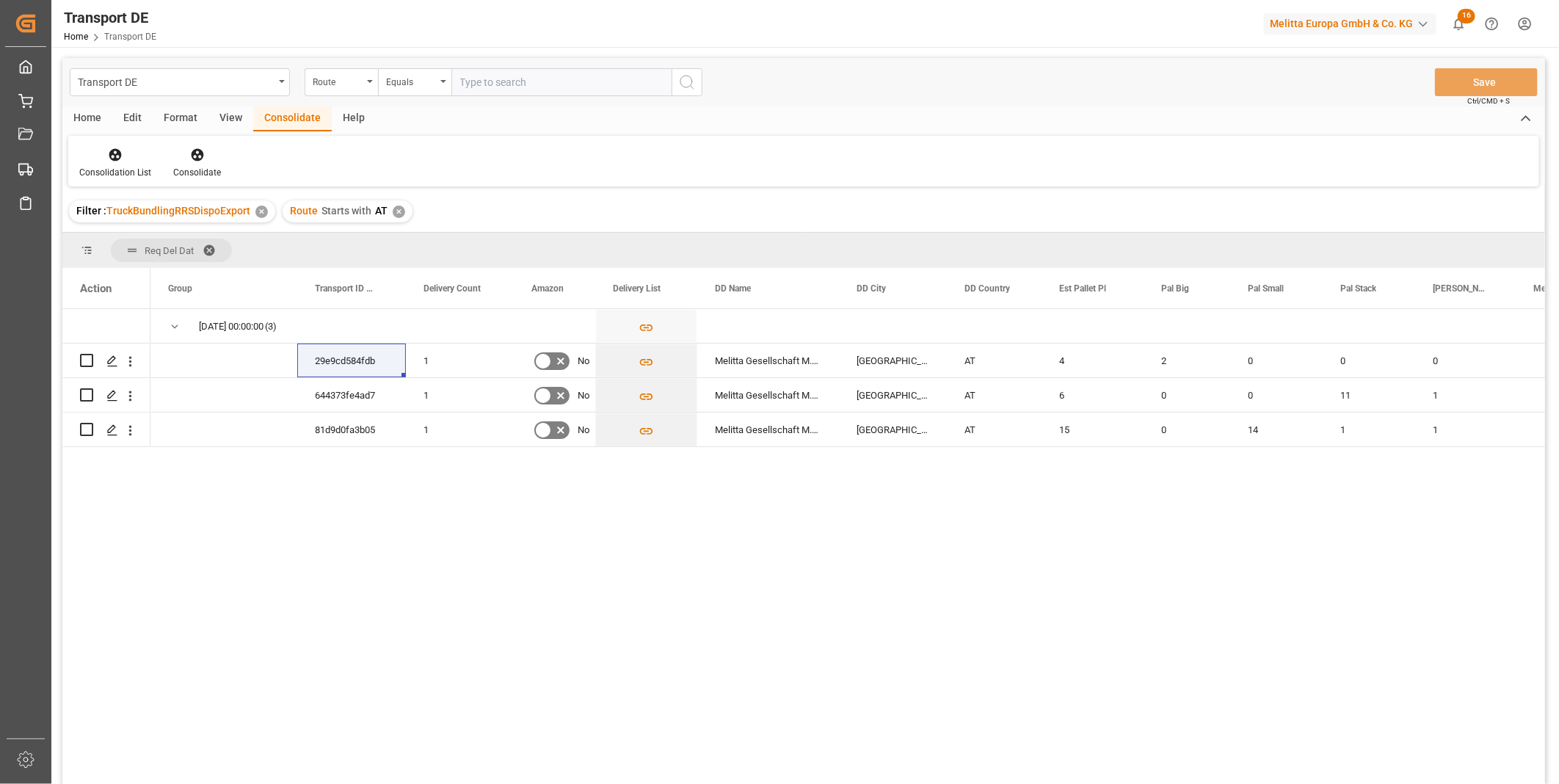
drag, startPoint x: 407, startPoint y: 211, endPoint x: 398, endPoint y: 211, distance: 9.0
click at [407, 211] on div "Route Starts with AT ✕" at bounding box center [348, 211] width 130 height 22
click at [398, 211] on div "✕" at bounding box center [398, 211] width 12 height 12
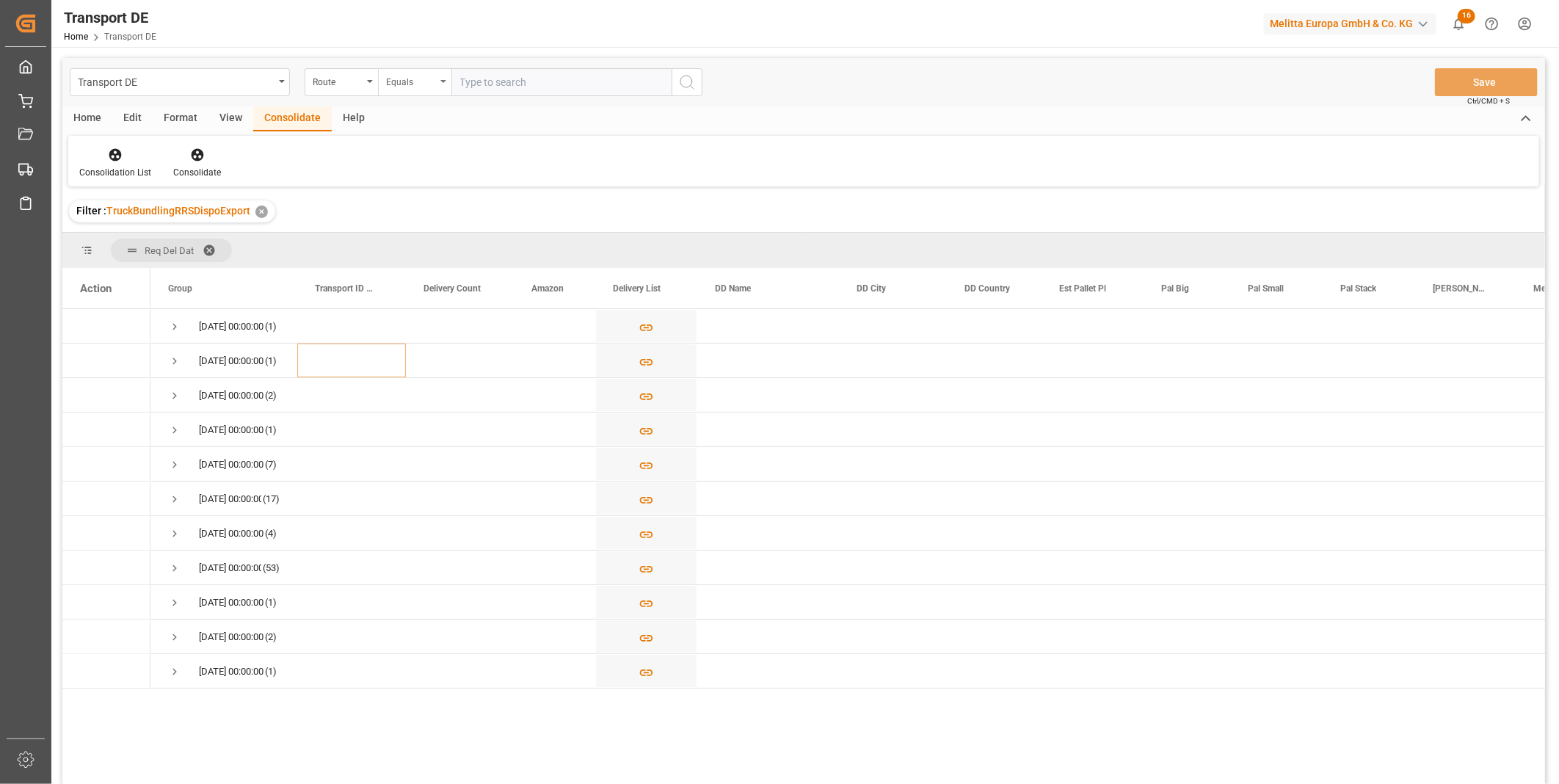
click at [413, 89] on div "Equals" at bounding box center [415, 81] width 74 height 28
click at [404, 248] on div "Starts with" at bounding box center [487, 242] width 219 height 31
type input "SE"
click at [692, 63] on div "Transport DE Route Starts with SE Save Ctrl/CMD + S" at bounding box center [803, 82] width 1483 height 49
click at [680, 75] on icon "search button" at bounding box center [687, 82] width 17 height 17
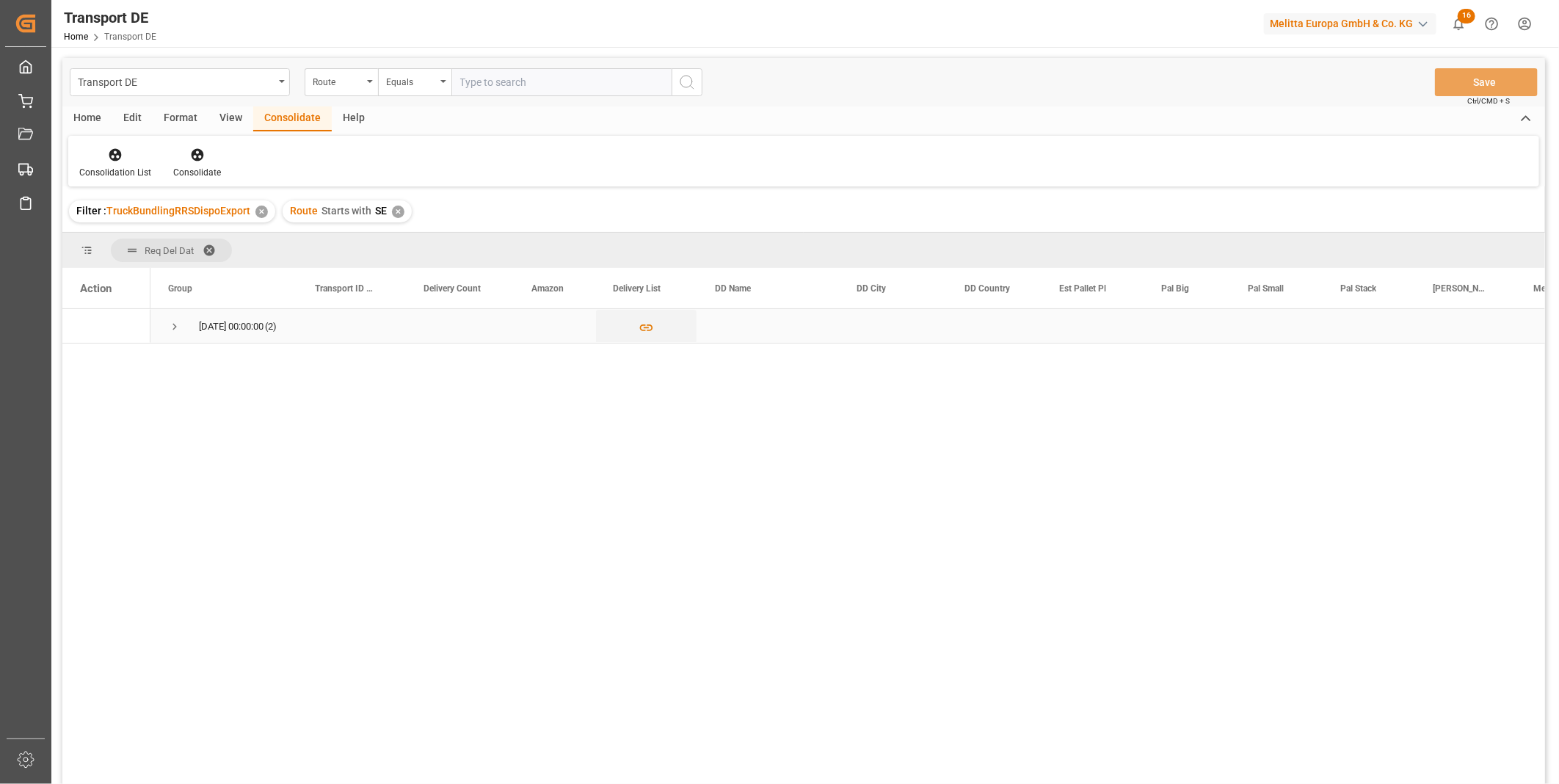
drag, startPoint x: 182, startPoint y: 328, endPoint x: 173, endPoint y: 326, distance: 9.2
click at [179, 328] on span "26.09.2025 00:00:00 (2)" at bounding box center [224, 326] width 112 height 32
click at [173, 325] on span "Press SPACE to select this row." at bounding box center [175, 327] width 13 height 13
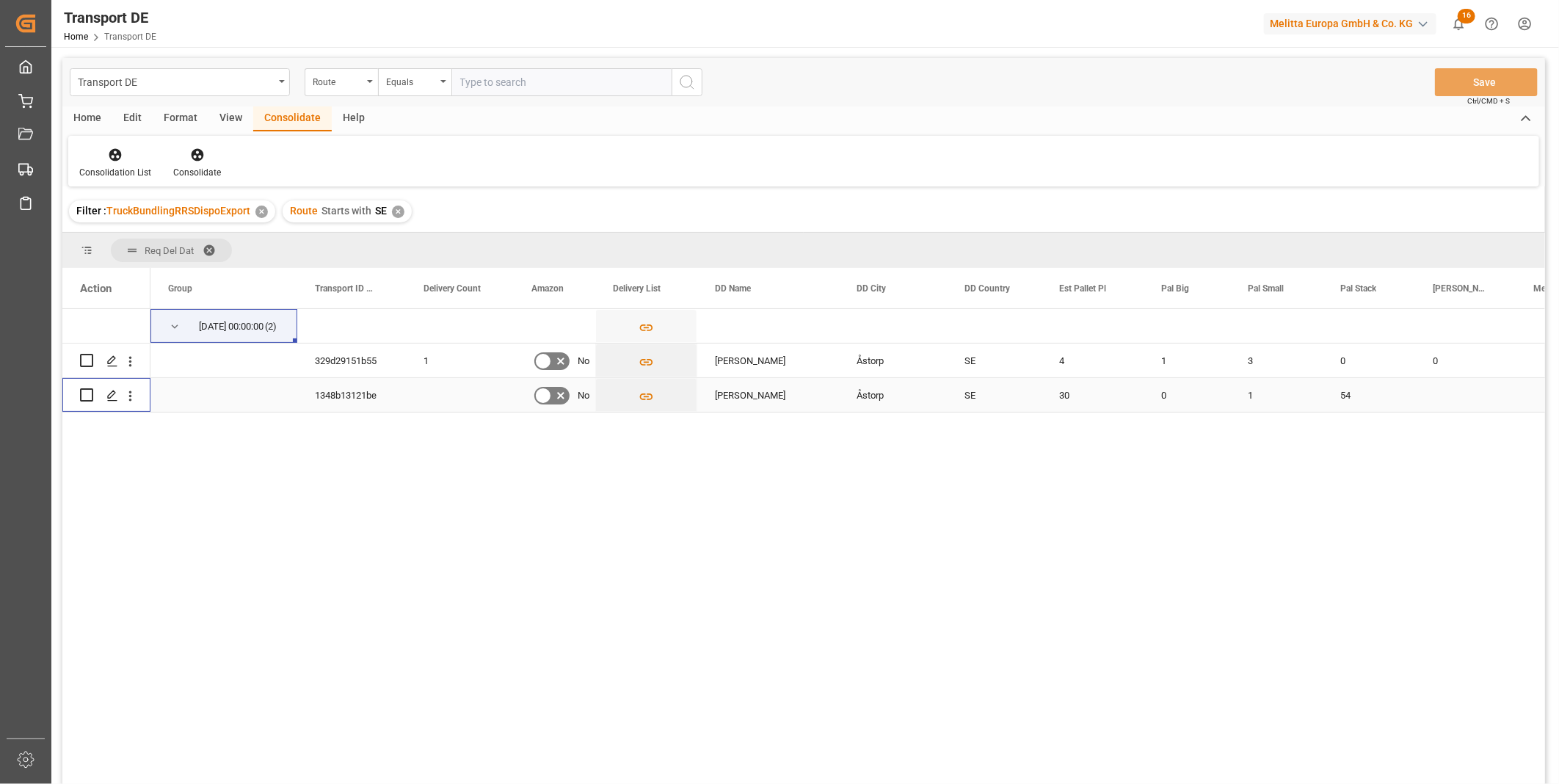
click at [84, 391] on input "Press Space to toggle row selection (unchecked)" at bounding box center [87, 394] width 13 height 13
checkbox input "true"
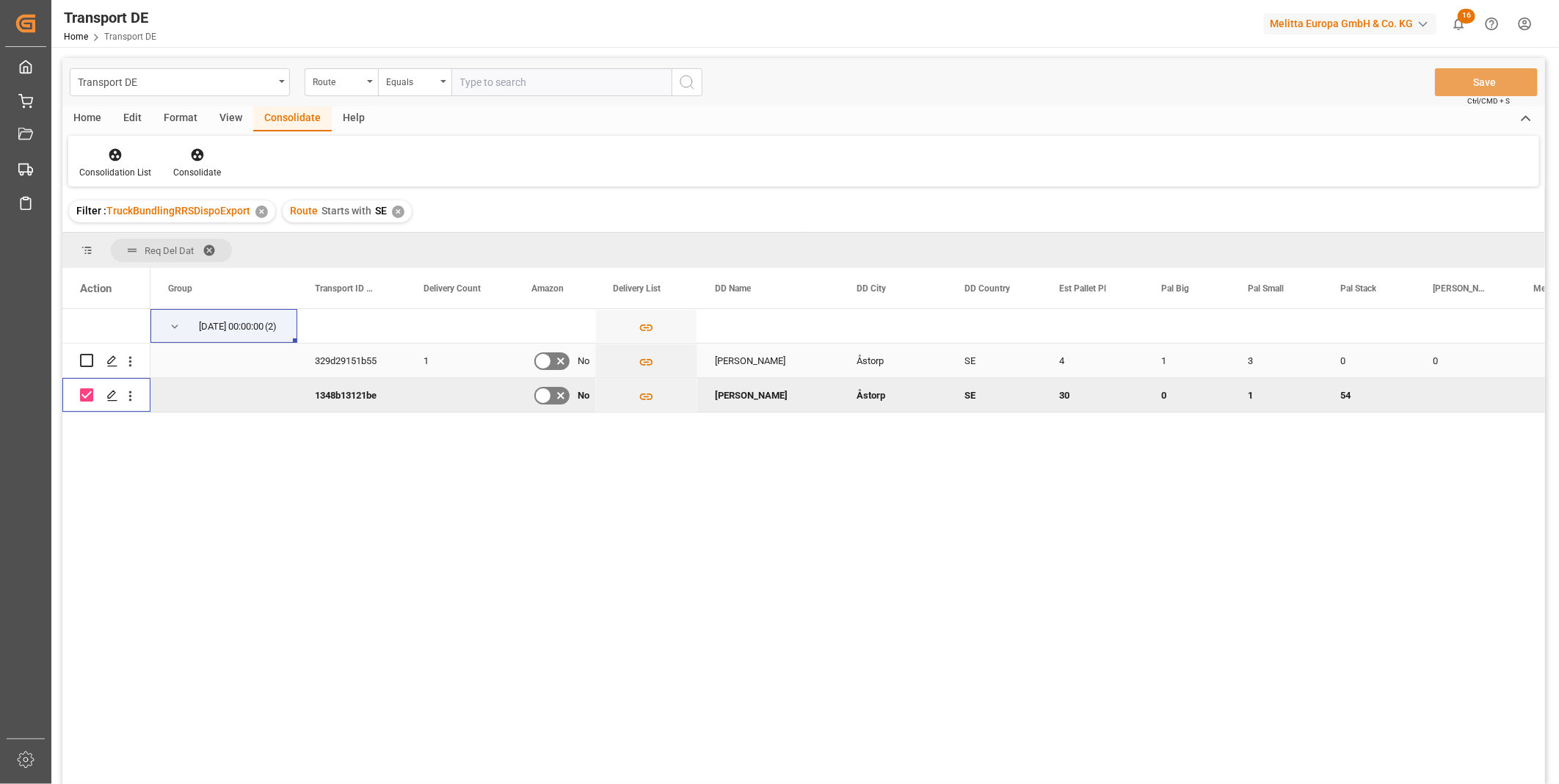
click at [94, 358] on div "Press SPACE to select this row." at bounding box center [106, 360] width 53 height 32
drag, startPoint x: 88, startPoint y: 359, endPoint x: 101, endPoint y: 340, distance: 23.0
click at [89, 359] on input "Press Space to toggle row selection (unchecked)" at bounding box center [87, 360] width 13 height 13
checkbox input "true"
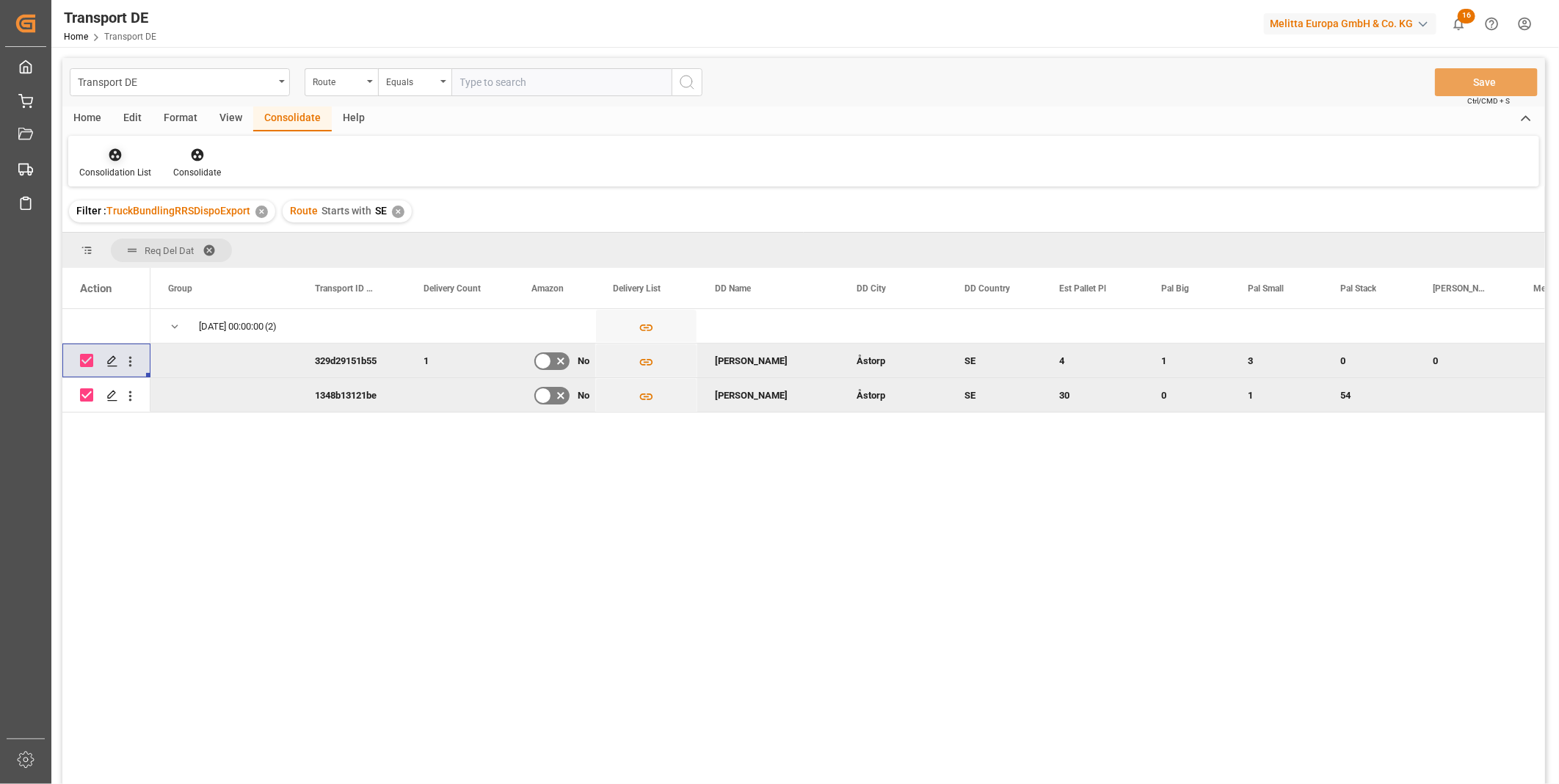
click at [114, 166] on div "Consolidation List" at bounding box center [115, 173] width 72 height 13
click at [512, 181] on div "Consolidation List Truck Bundling Truck Bundling RRS Dispo National Truck Bundl…" at bounding box center [803, 160] width 1471 height 51
click at [222, 157] on div "Consolidate" at bounding box center [197, 163] width 70 height 32
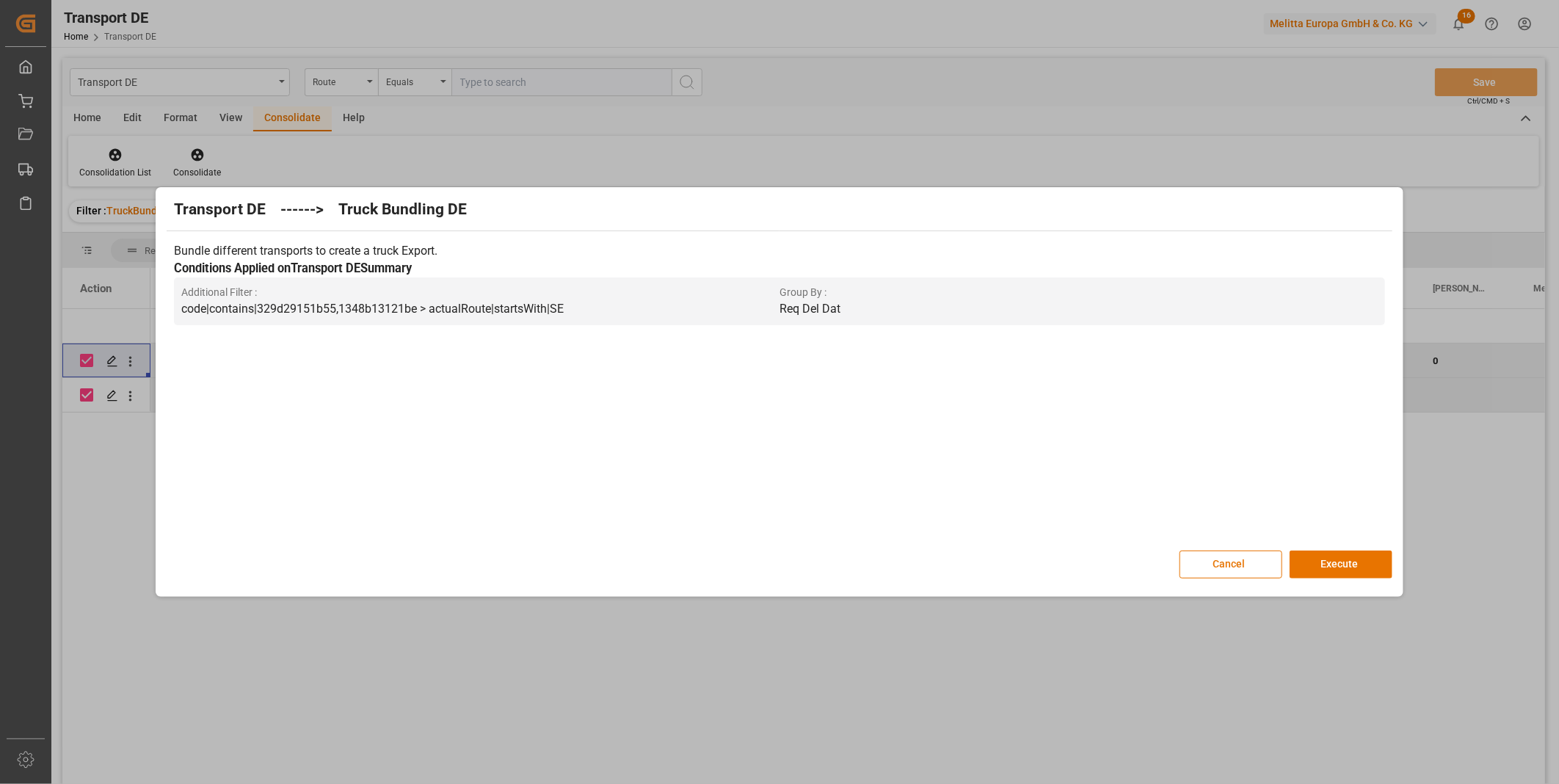
click at [1274, 573] on button "Cancel" at bounding box center [1231, 563] width 103 height 28
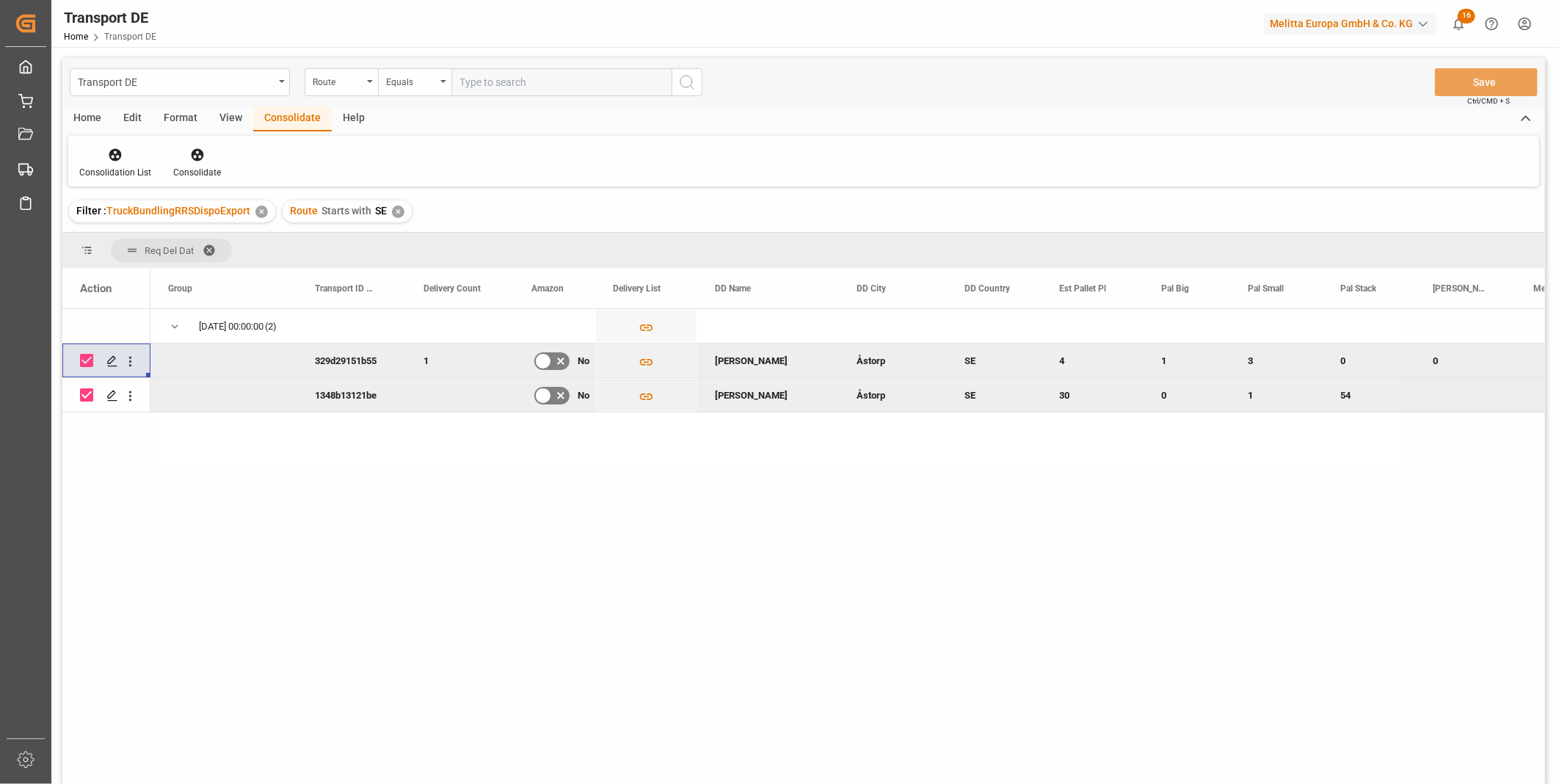
click at [1312, 567] on div at bounding box center [780, 392] width 1559 height 784
click at [192, 156] on icon at bounding box center [197, 154] width 14 height 14
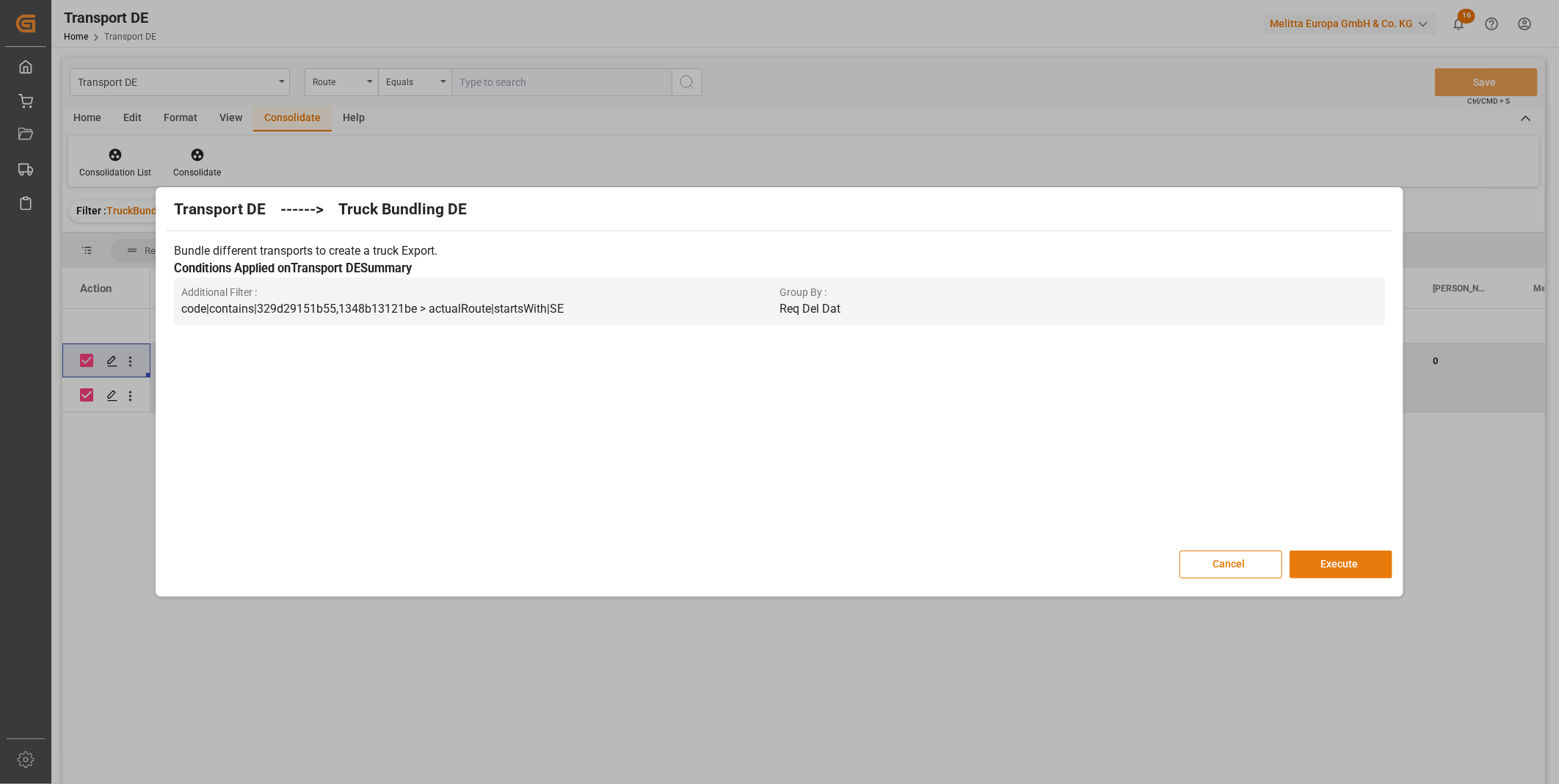
click at [1318, 559] on button "Execute" at bounding box center [1341, 563] width 103 height 28
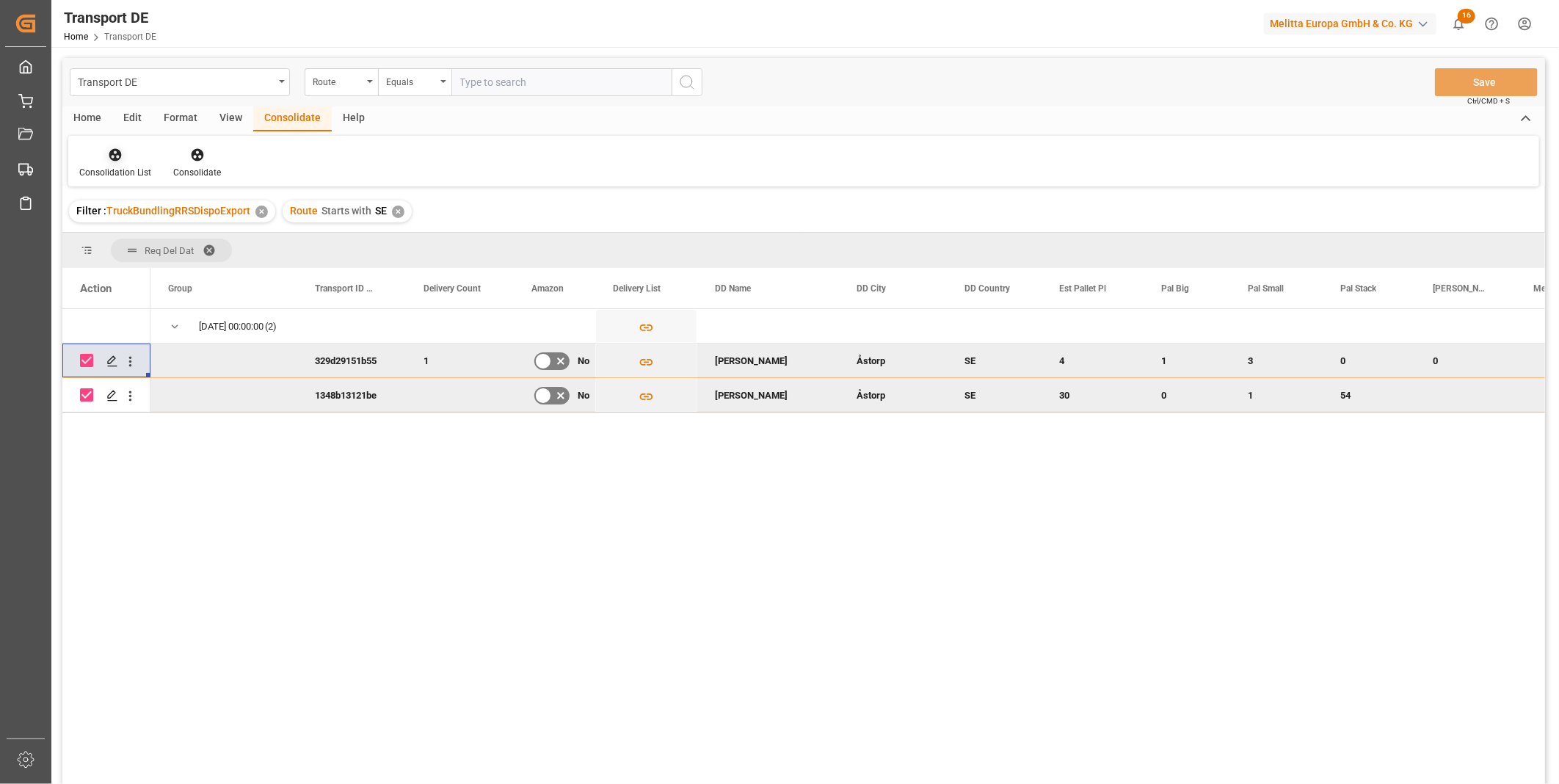
click at [114, 147] on icon at bounding box center [115, 154] width 14 height 14
click at [223, 270] on div "Transport DE Route Equals Save Ctrl/CMD + S Home Edit Format View Consolidate H…" at bounding box center [803, 440] width 1483 height 765
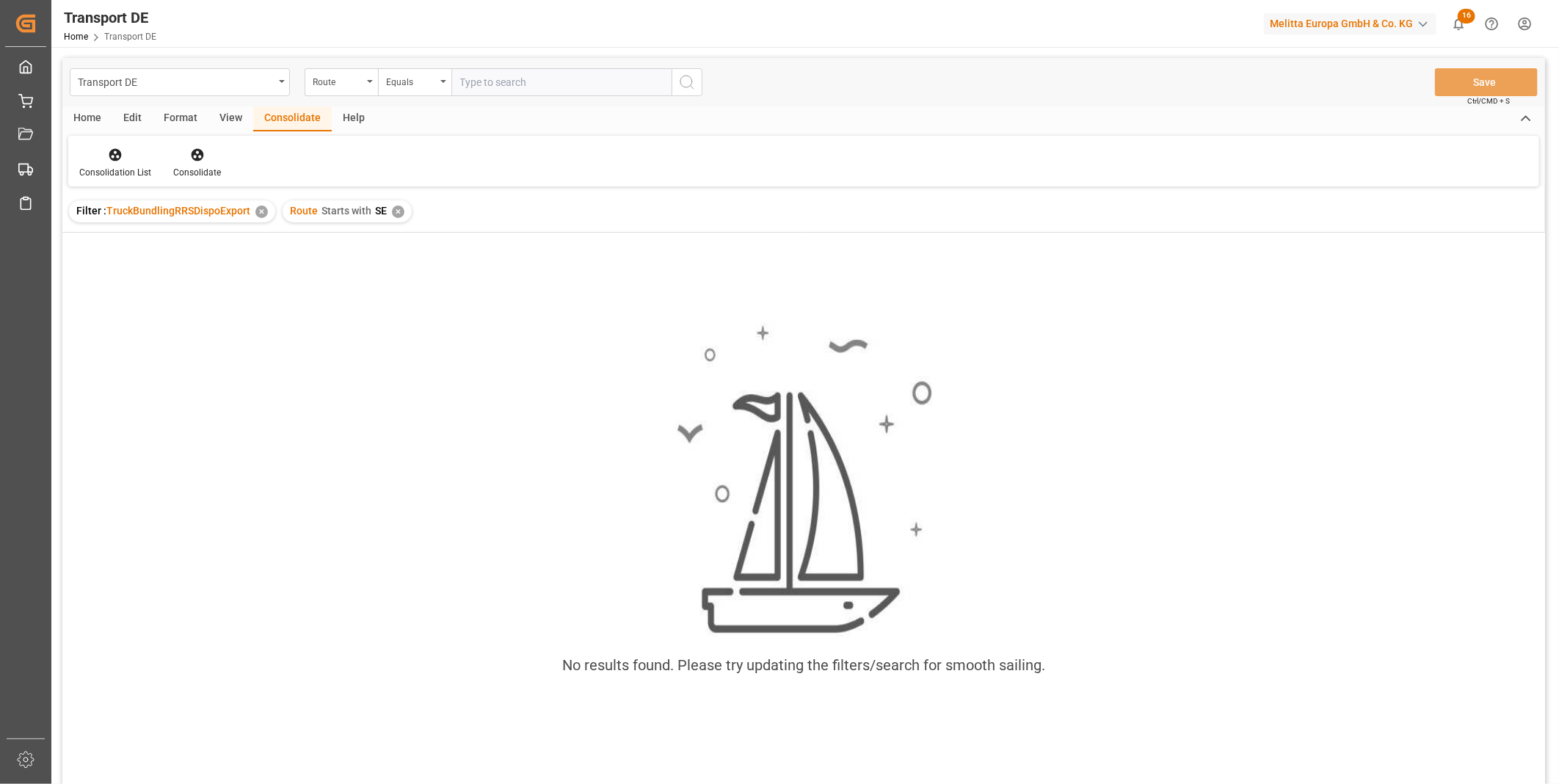
click at [395, 213] on div "✕" at bounding box center [397, 211] width 12 height 12
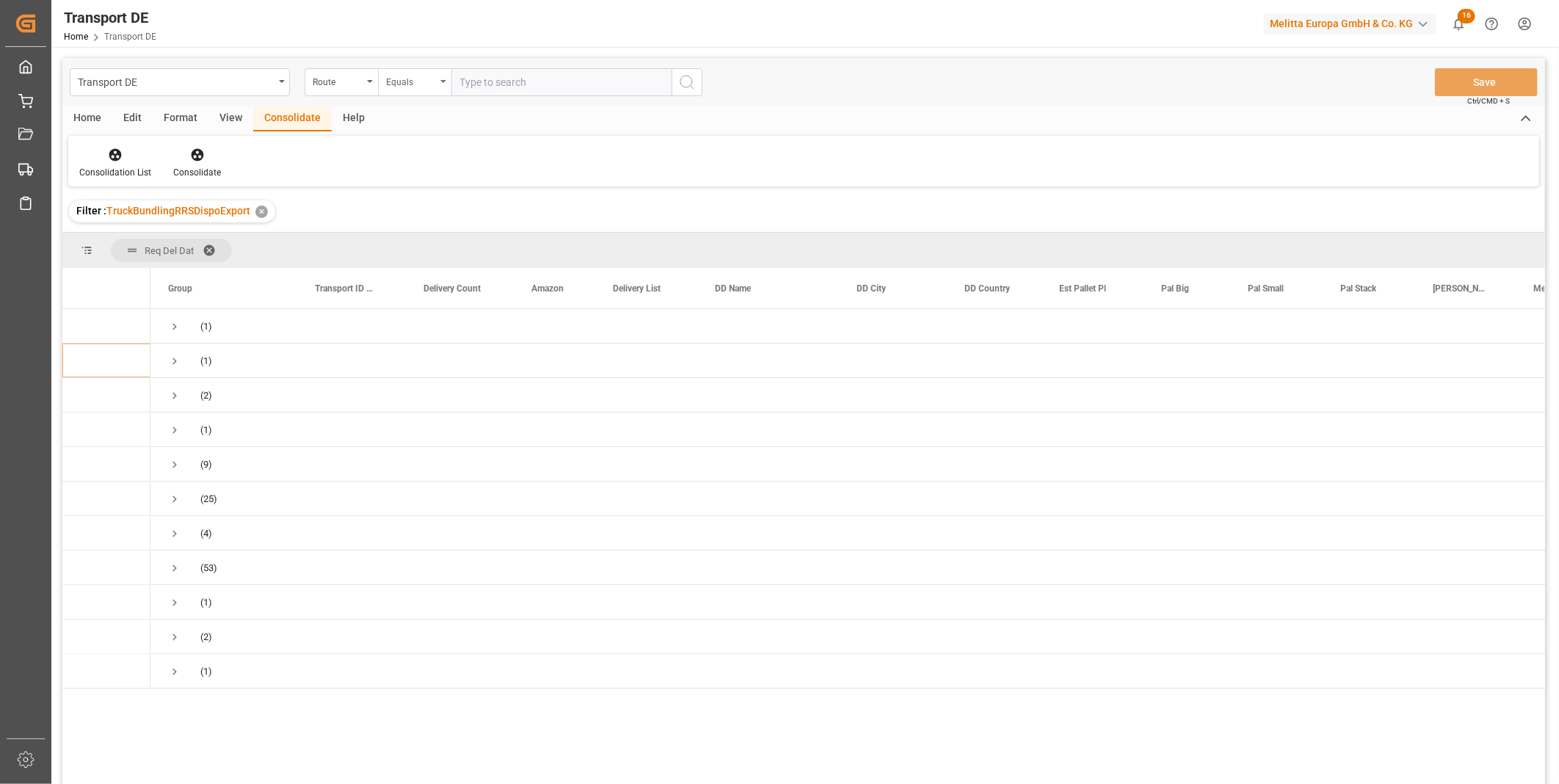
click at [414, 72] on div "Equals" at bounding box center [411, 80] width 50 height 17
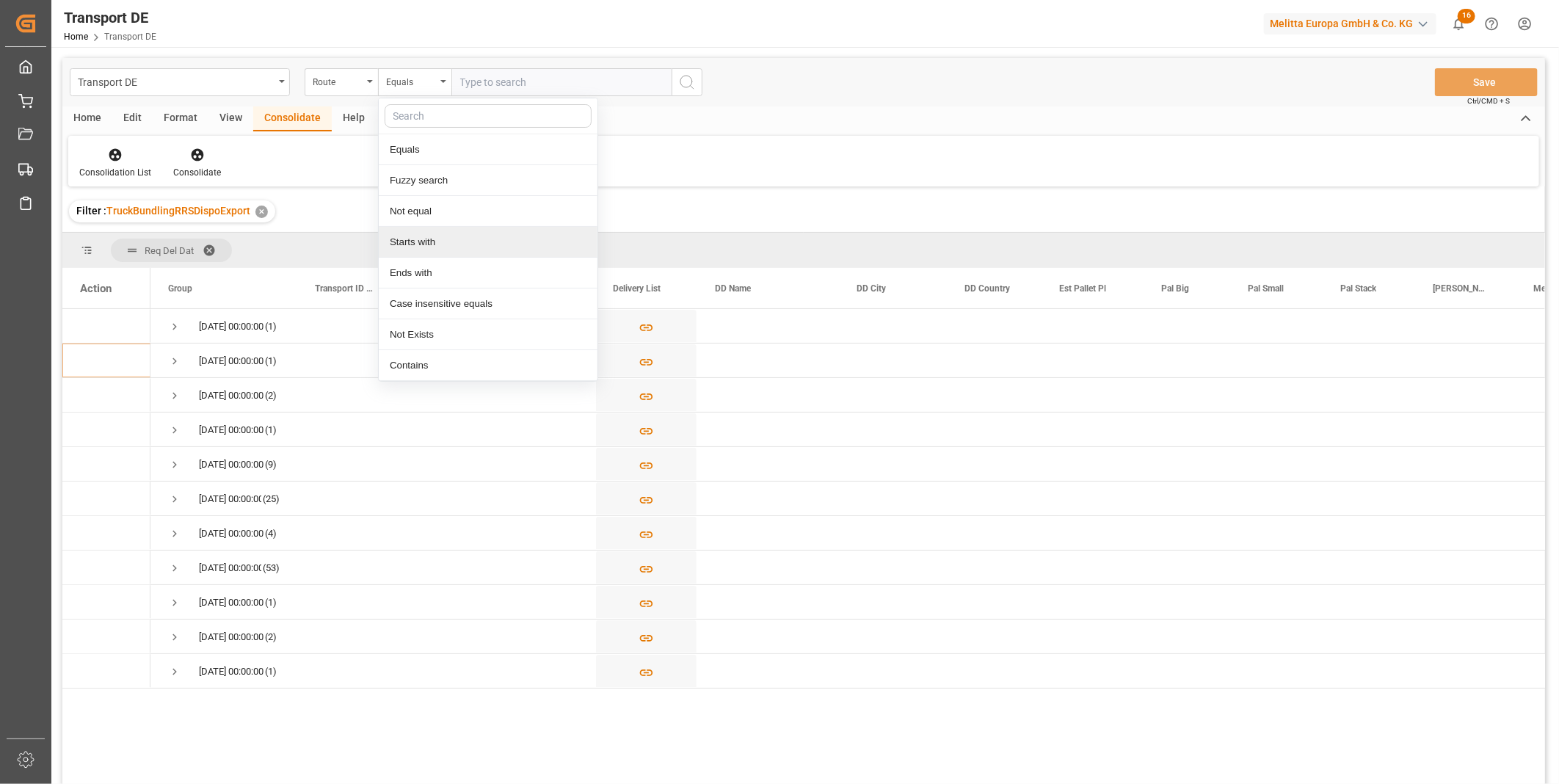
click at [427, 236] on div "Starts with" at bounding box center [487, 242] width 219 height 31
type input "AT"
click at [692, 77] on icon "search button" at bounding box center [687, 82] width 17 height 17
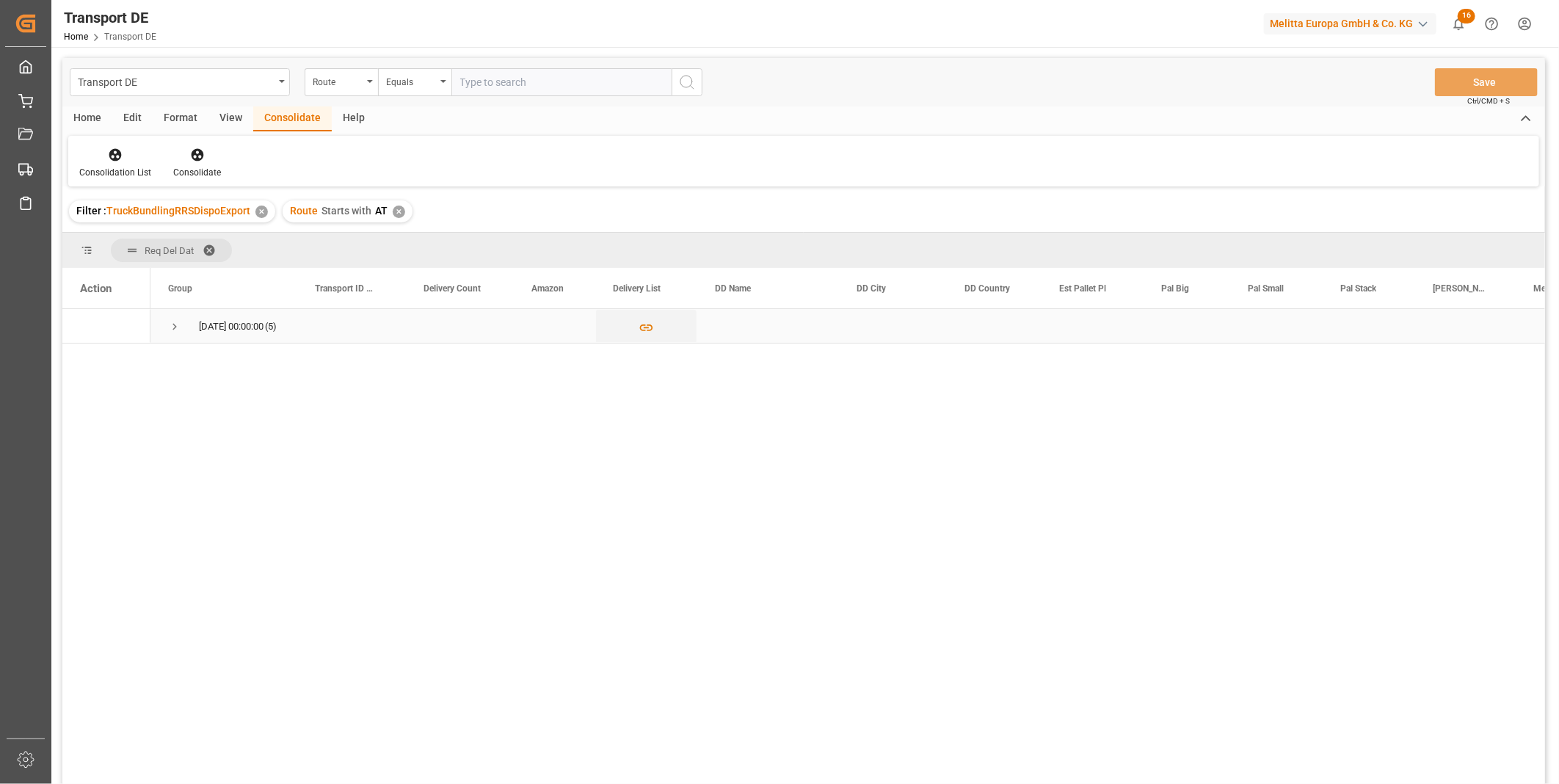
click at [169, 328] on span "Press SPACE to select this row." at bounding box center [175, 327] width 13 height 13
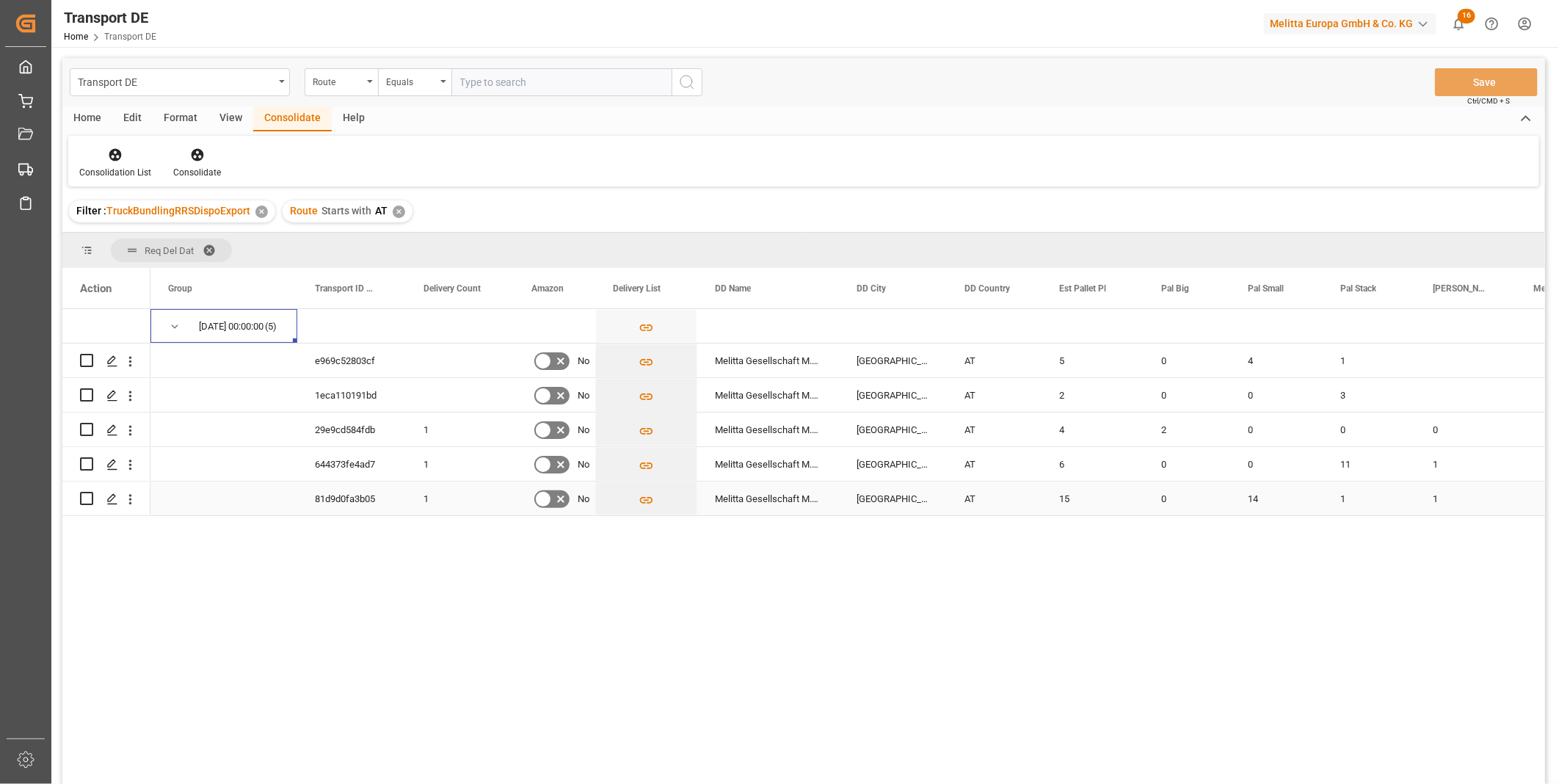
drag, startPoint x: 84, startPoint y: 500, endPoint x: 85, endPoint y: 474, distance: 26.0
click at [85, 500] on input "Press Space to toggle row selection (unchecked)" at bounding box center [87, 498] width 13 height 13
checkbox input "true"
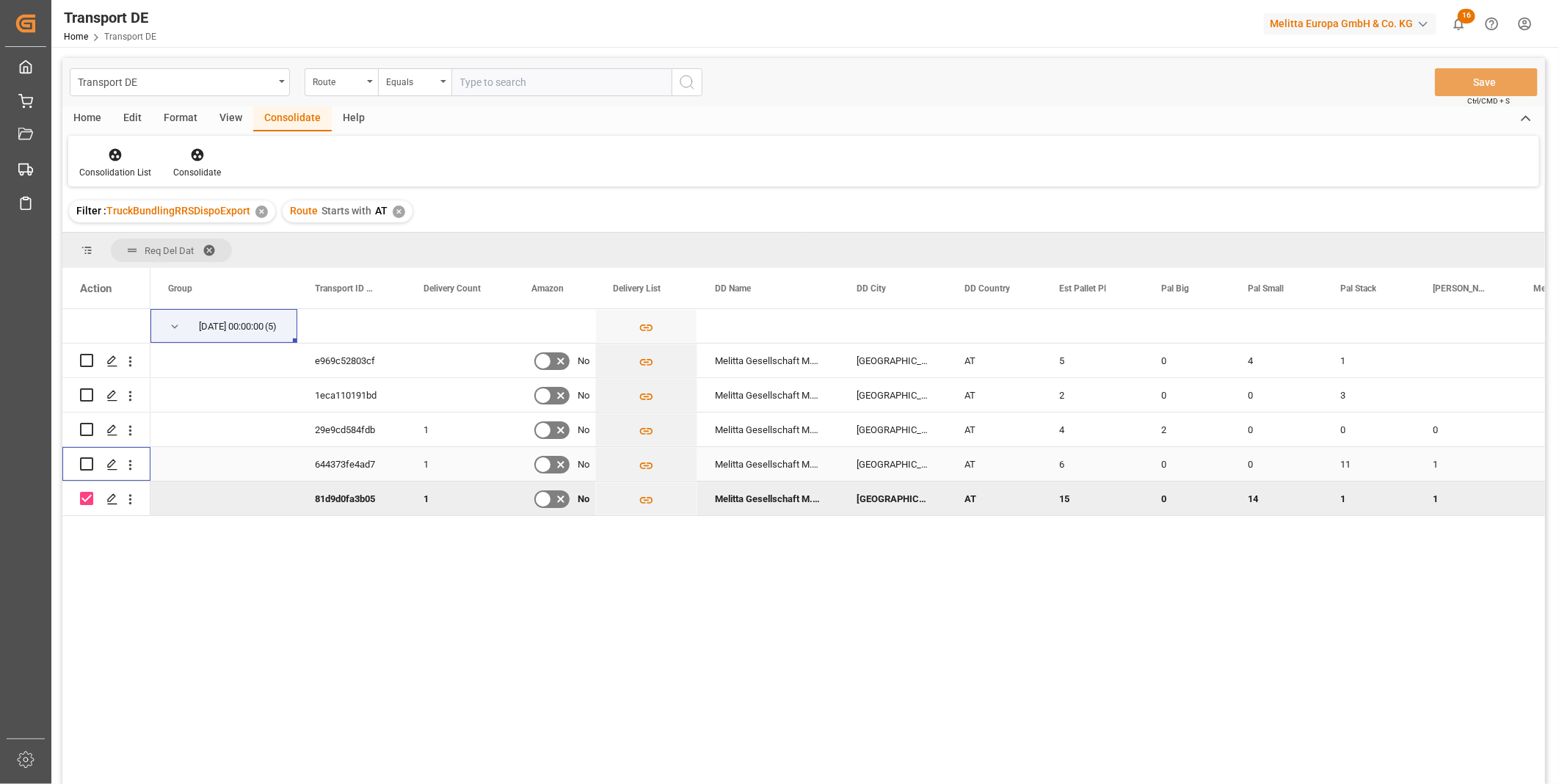
click at [85, 457] on input "Press Space to toggle row selection (unchecked)" at bounding box center [87, 464] width 13 height 13
checkbox input "true"
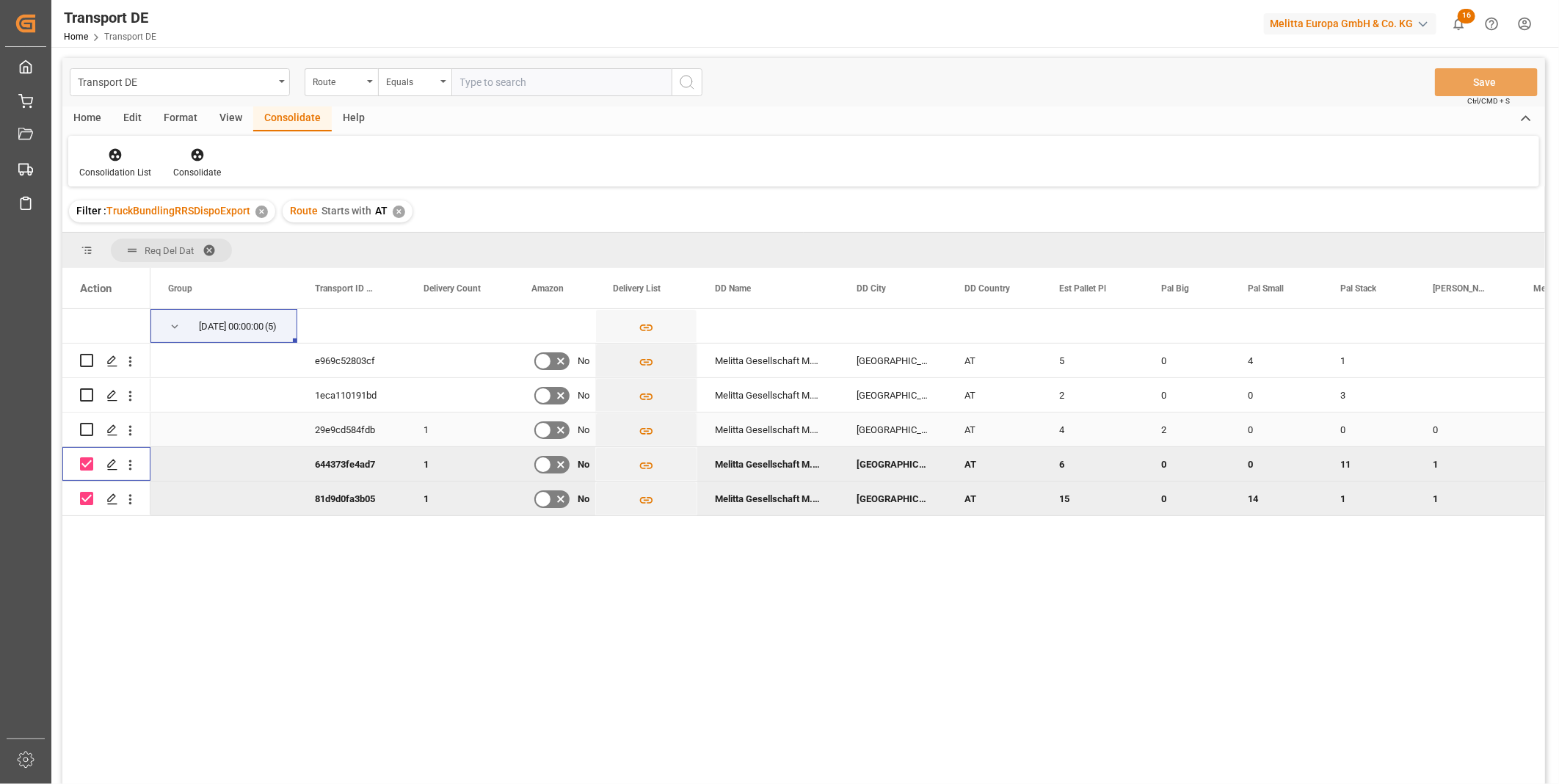
click at [82, 434] on input "Press Space to toggle row selection (unchecked)" at bounding box center [87, 430] width 13 height 13
checkbox input "true"
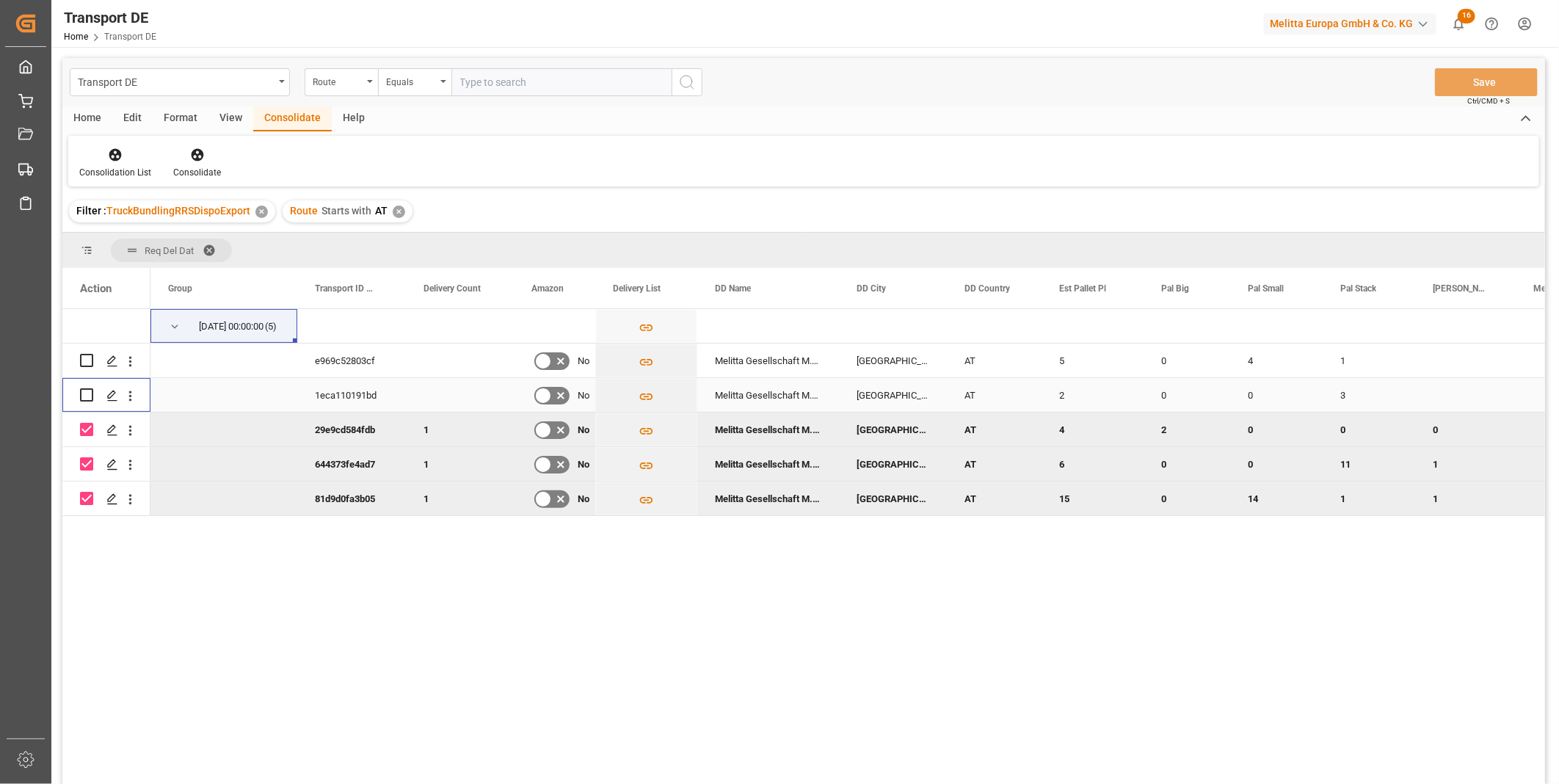
click at [86, 389] on input "Press Space to toggle row selection (unchecked)" at bounding box center [87, 394] width 13 height 13
checkbox input "true"
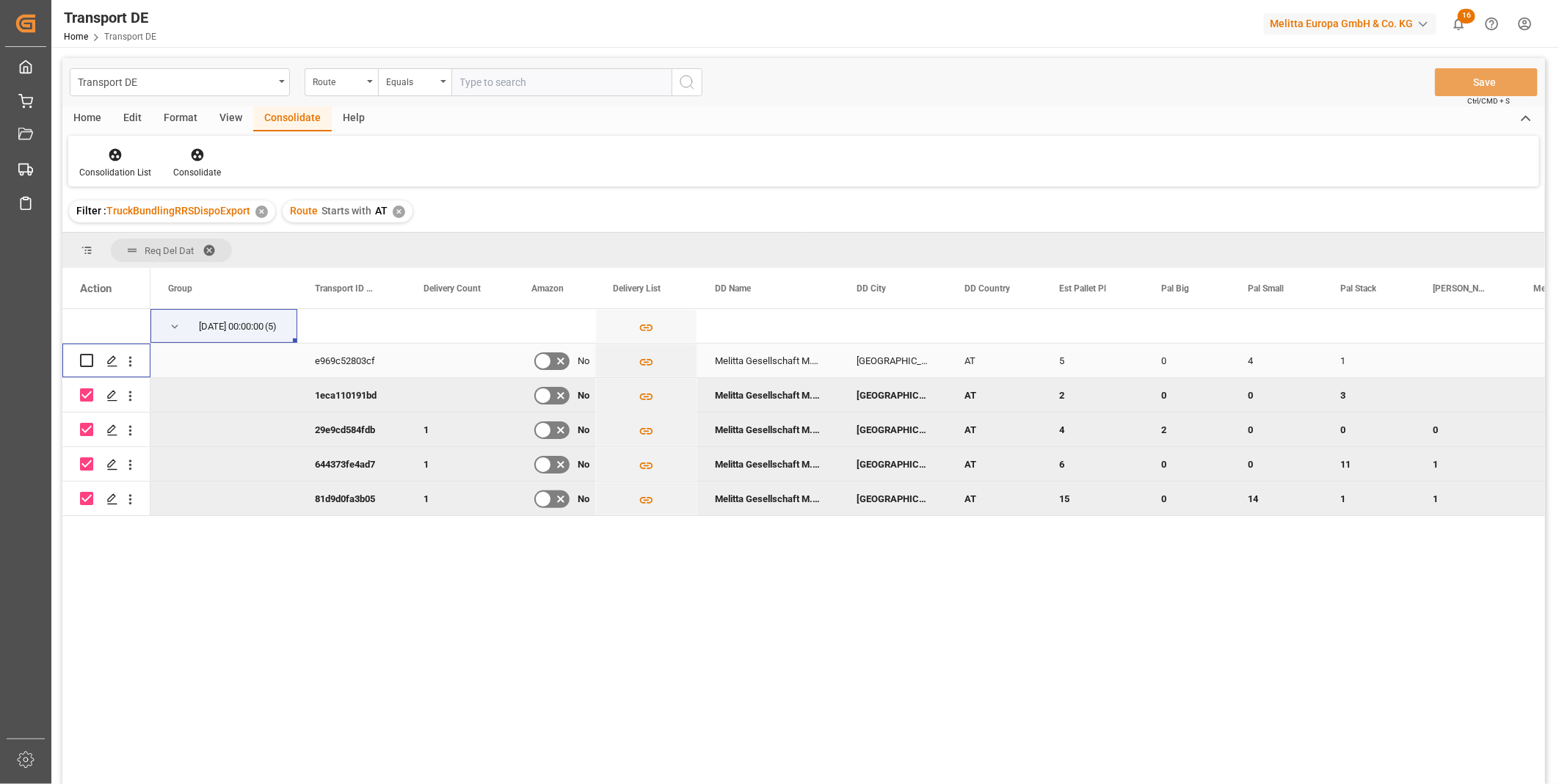
click at [88, 356] on input "Press Space to toggle row selection (unchecked)" at bounding box center [87, 360] width 13 height 13
checkbox input "true"
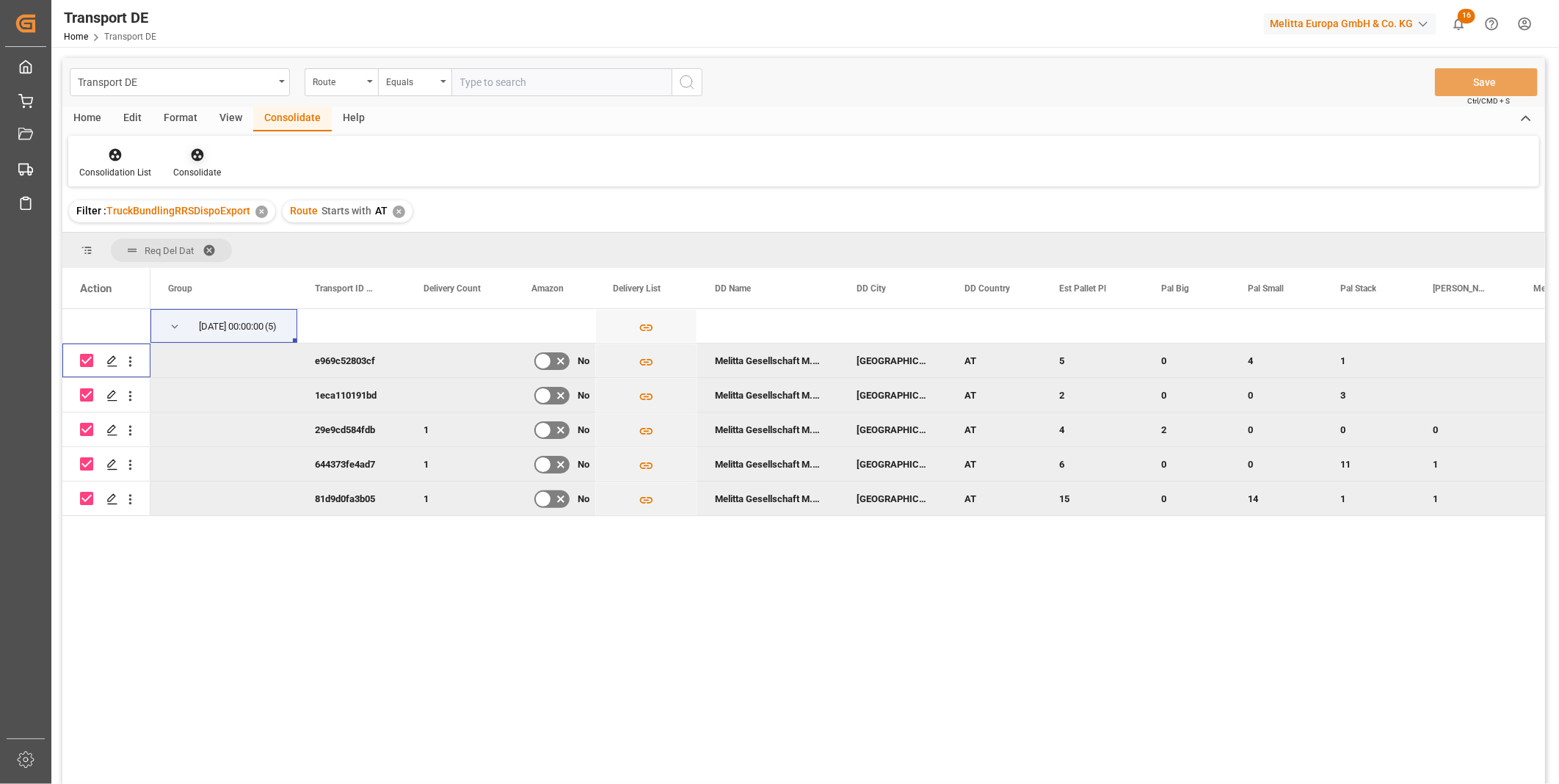
click at [210, 166] on div "Consolidate" at bounding box center [197, 173] width 48 height 13
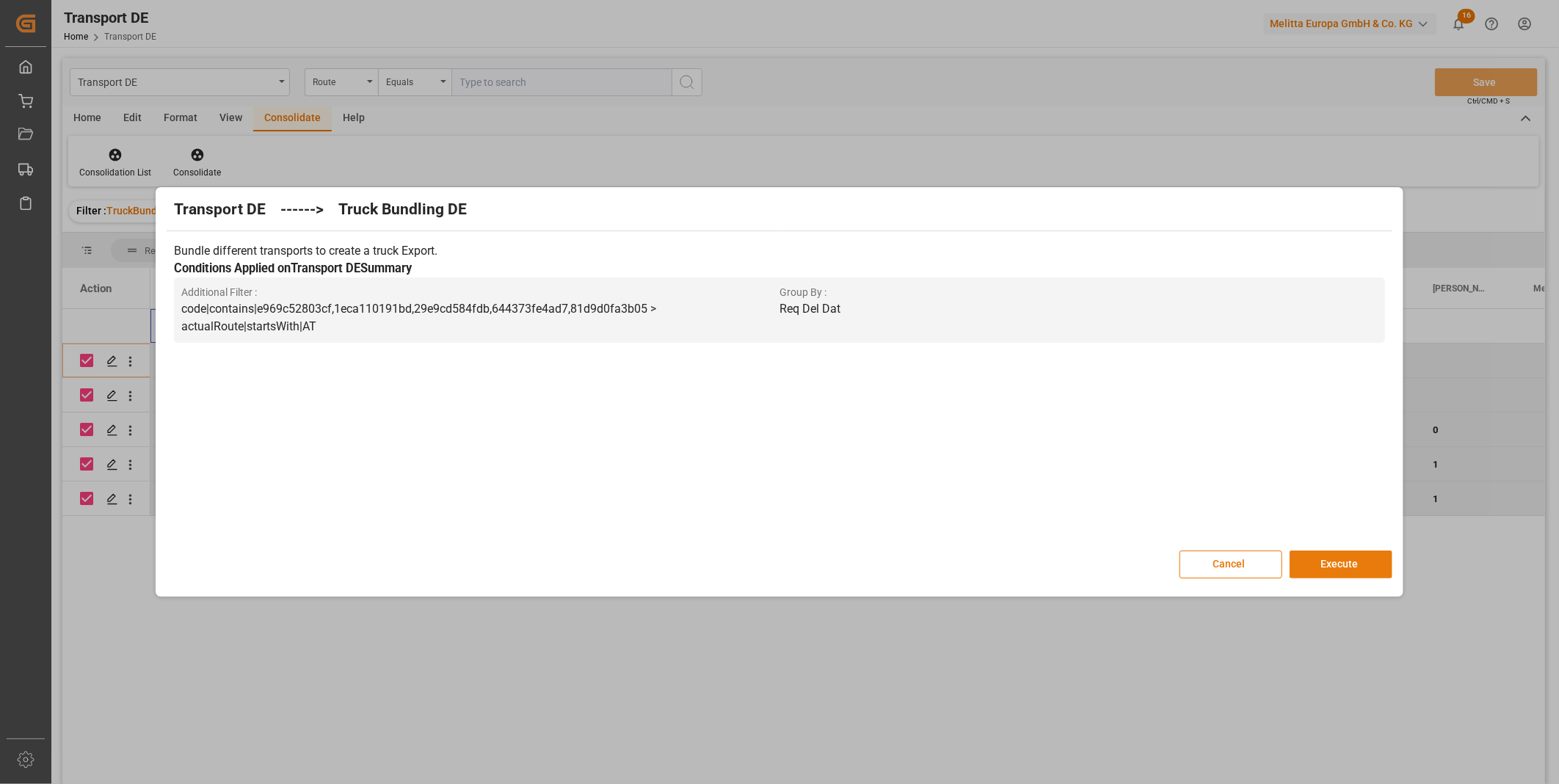
click at [1343, 573] on button "Execute" at bounding box center [1341, 563] width 103 height 28
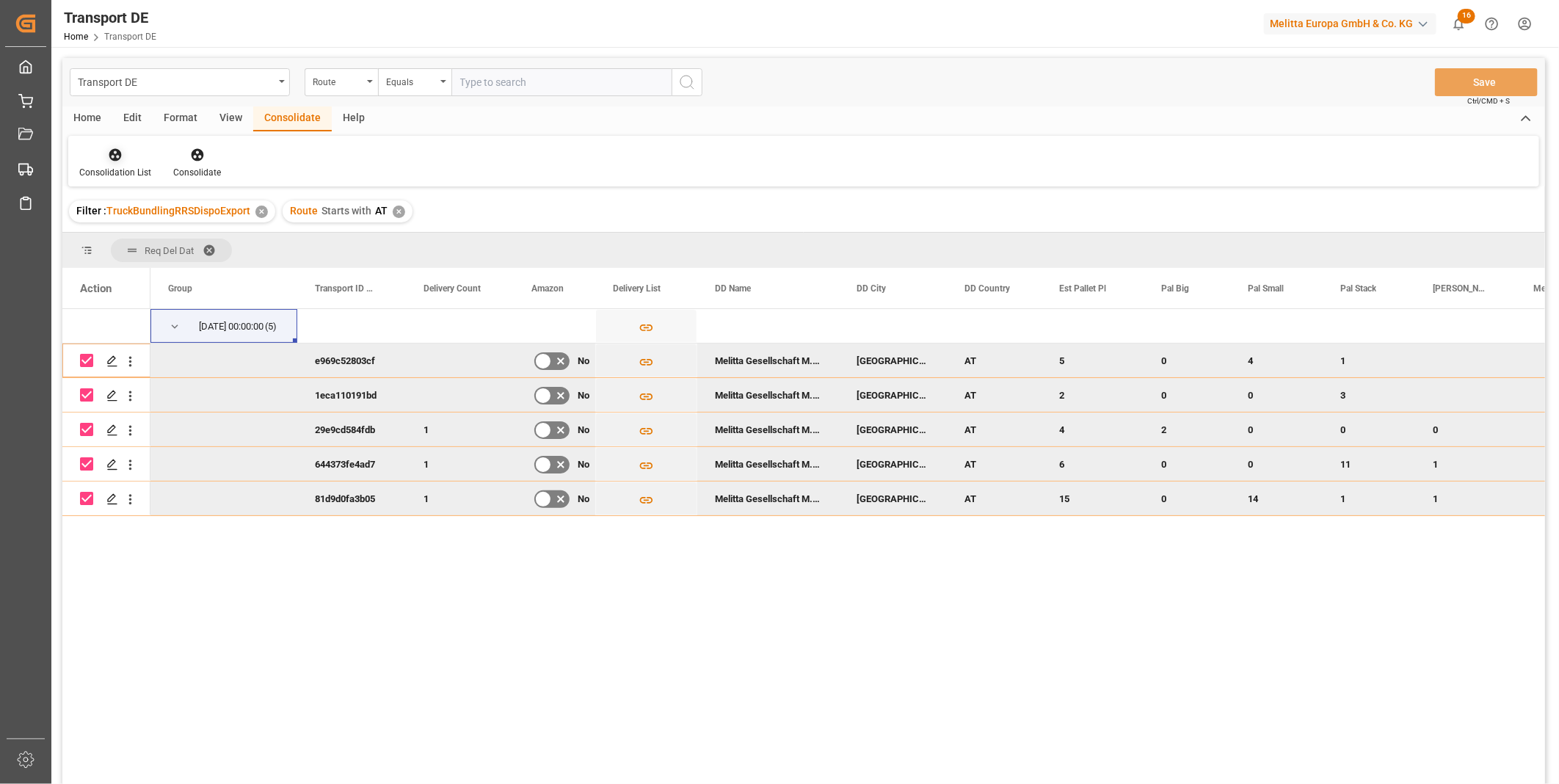
click at [83, 166] on div "Consolidation List" at bounding box center [115, 173] width 72 height 13
click at [130, 266] on div "Transport DE Route Equals Save Ctrl/CMD + S Home Edit Format View Consolidate H…" at bounding box center [803, 440] width 1483 height 765
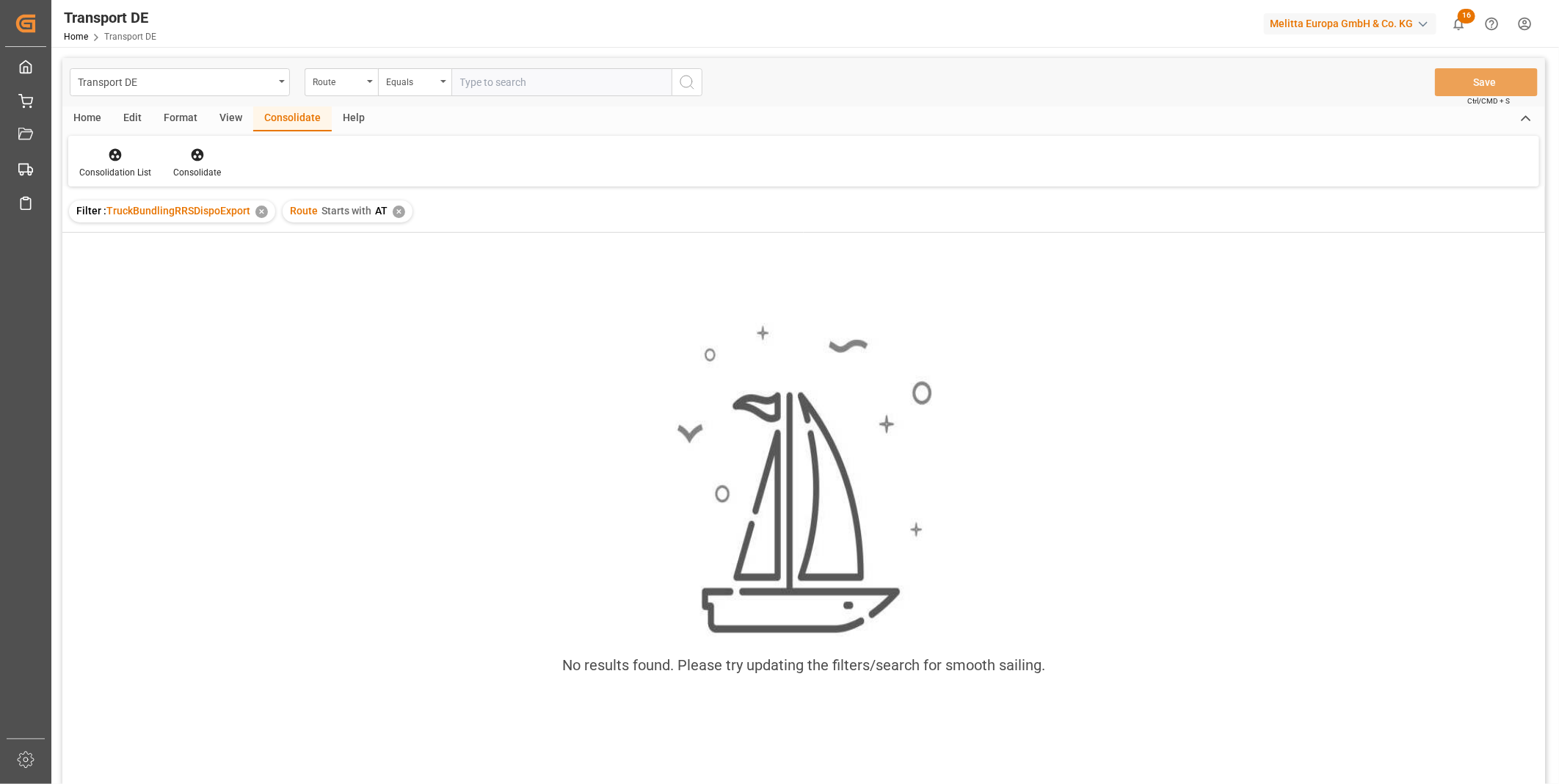
click at [397, 214] on div "✕" at bounding box center [398, 211] width 12 height 12
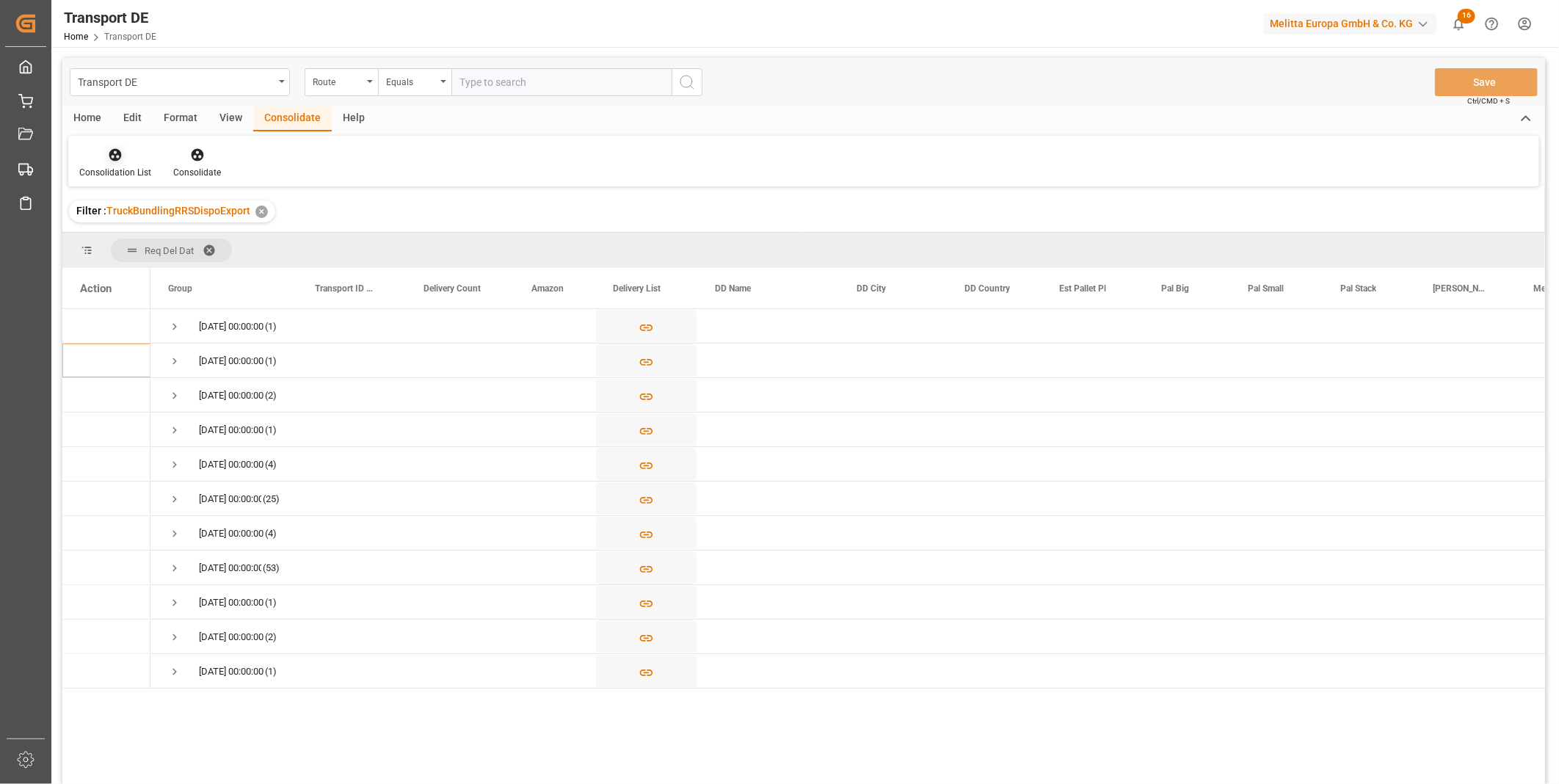
click at [118, 162] on div "Consolidation List" at bounding box center [115, 163] width 94 height 32
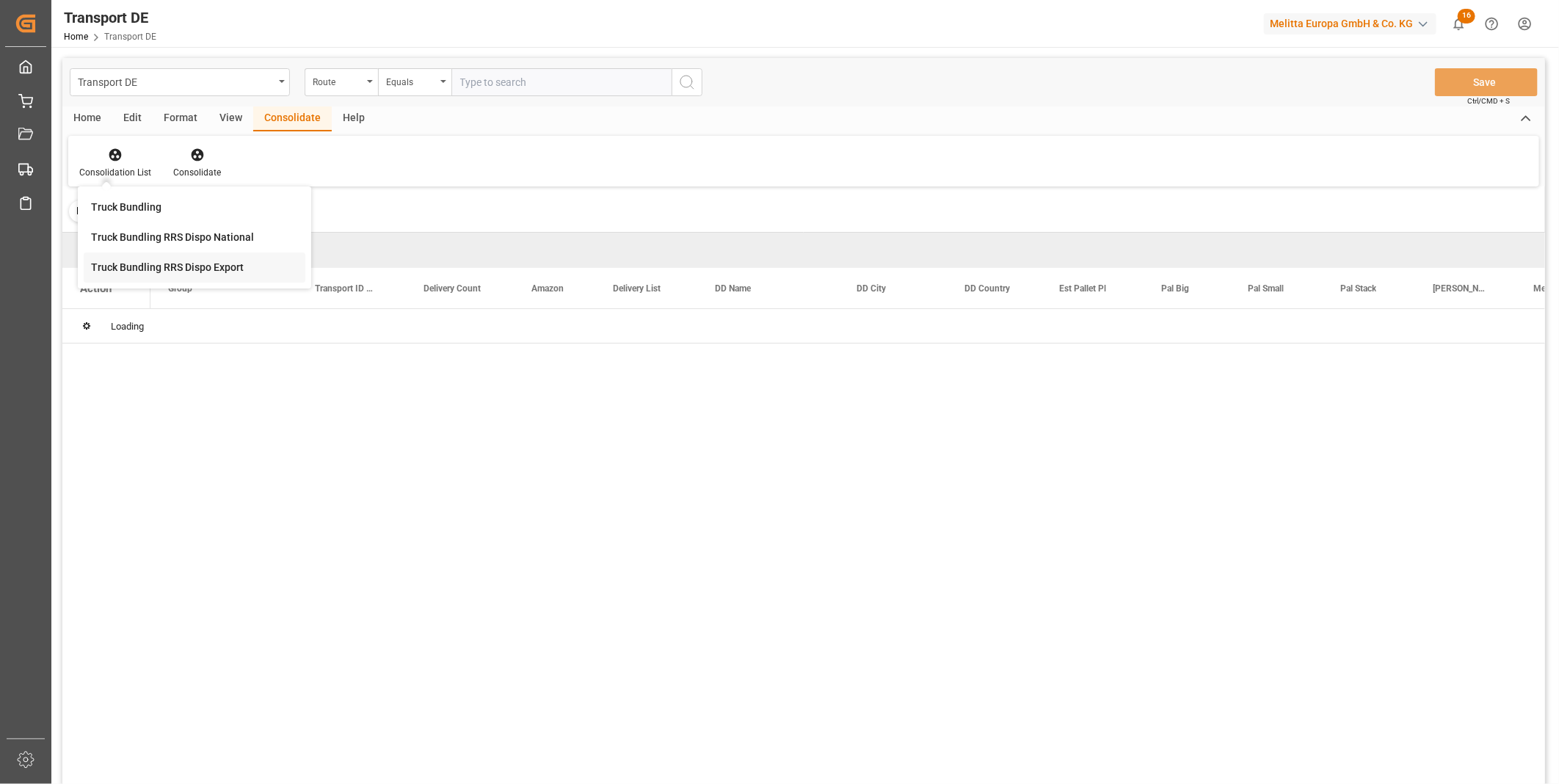
click at [167, 265] on div "Transport DE Route Equals Save Ctrl/CMD + S Home Edit Format View Consolidate H…" at bounding box center [803, 440] width 1483 height 765
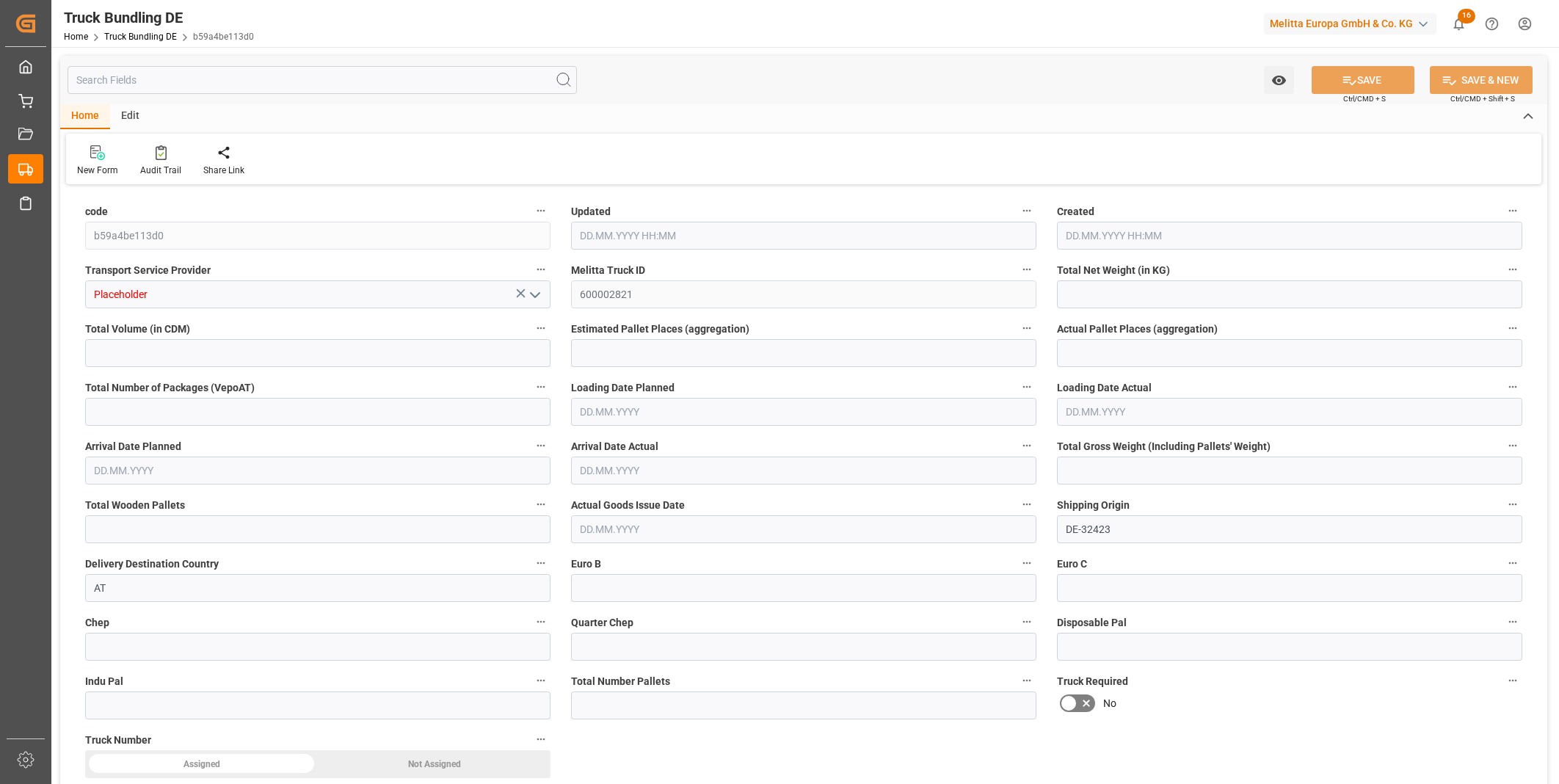
type input "6440.982"
type input "36307.223"
type input "32"
type input "0"
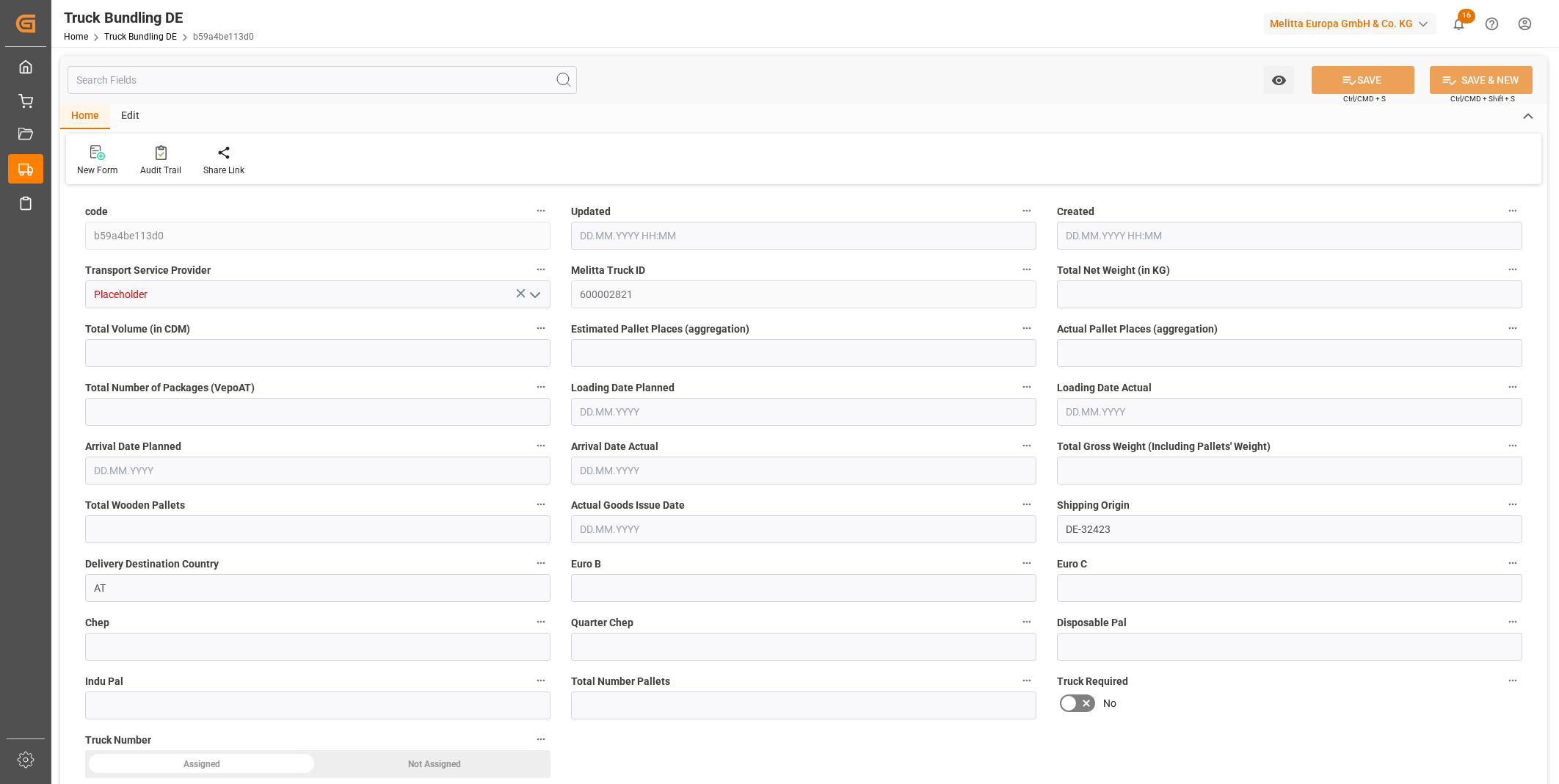
type input "8679.252"
type input "45"
type input "0"
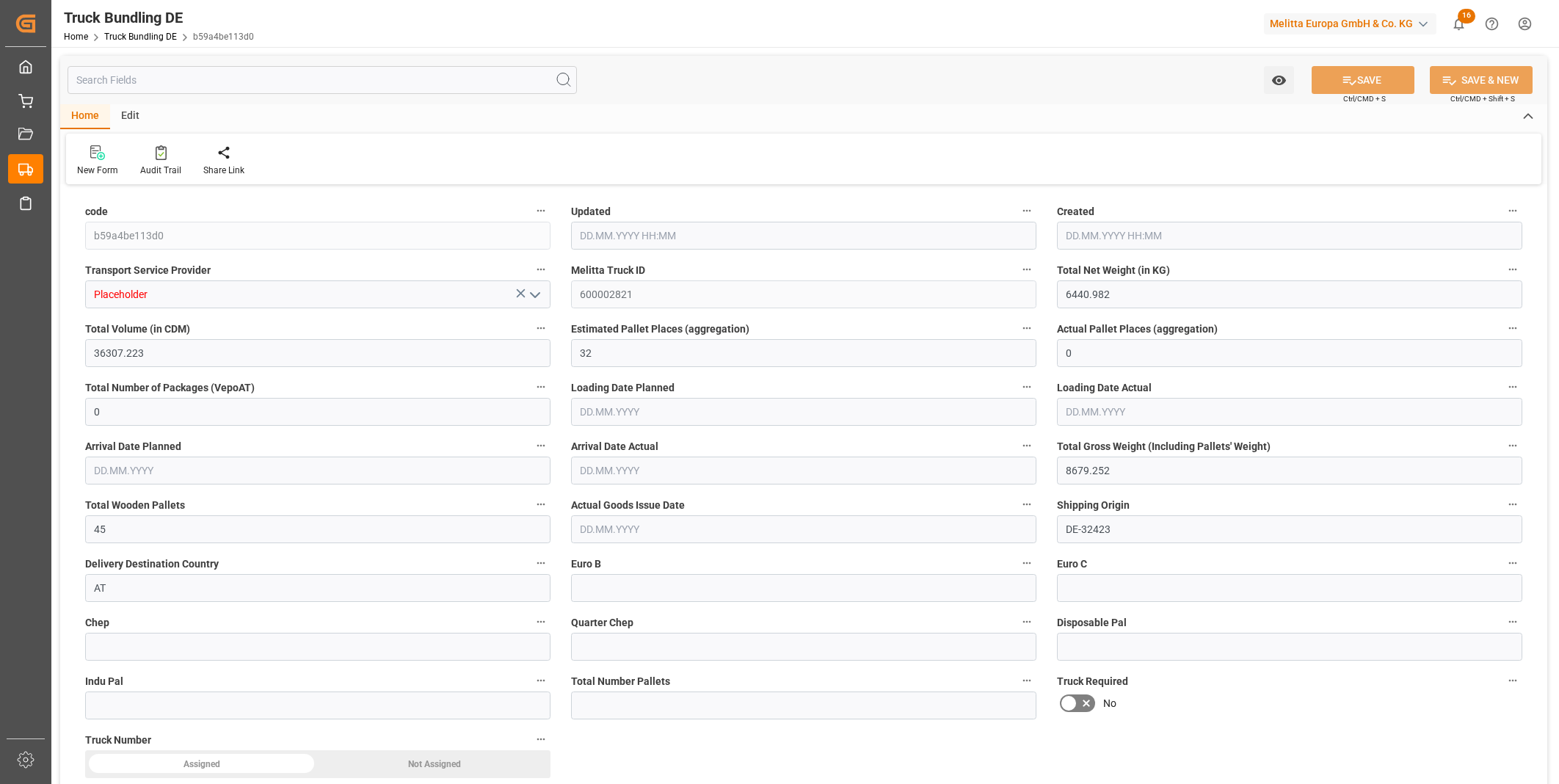
type input "0"
type input "22.09.2025 11:15"
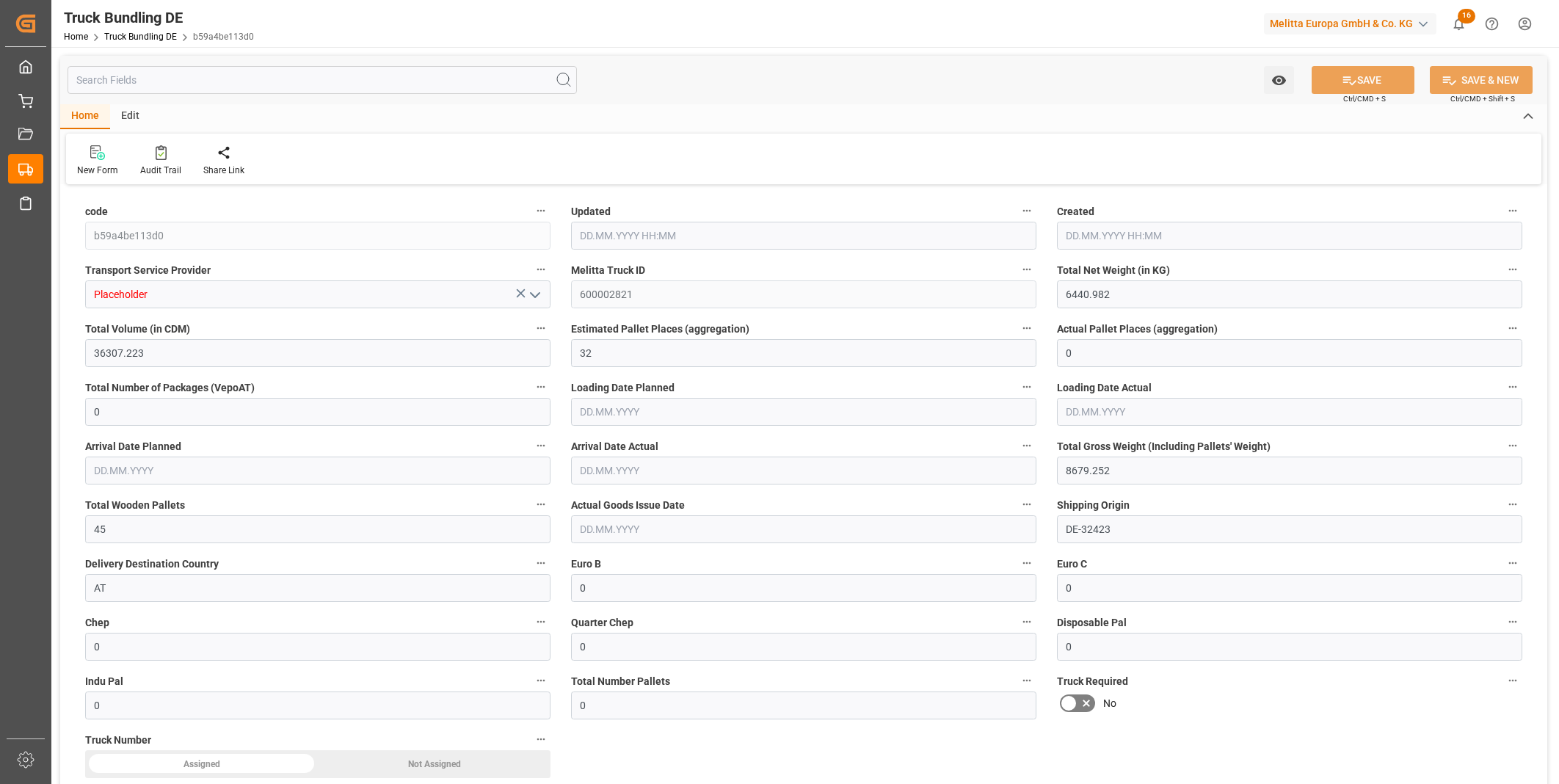
type input "22.09.2025 11:15"
type input "23.09.2025"
type input "25.09.2025"
type input "22.09.2025"
